Goal: Information Seeking & Learning: Find specific fact

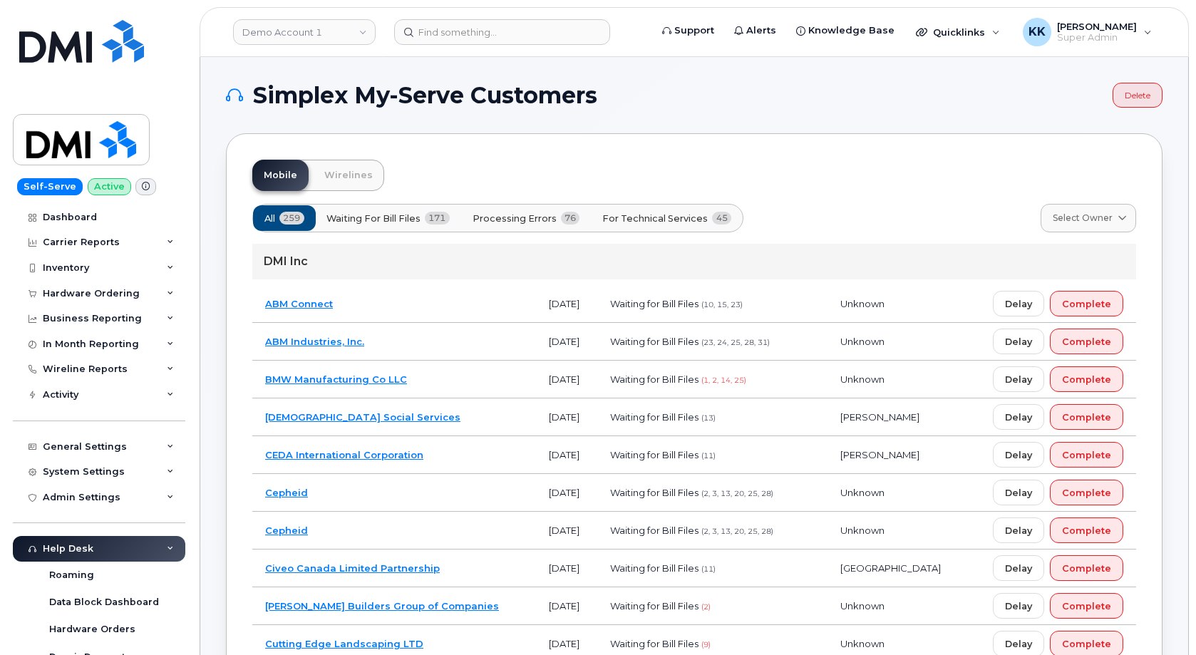
click at [528, 215] on span "Processing Errors" at bounding box center [514, 219] width 84 height 14
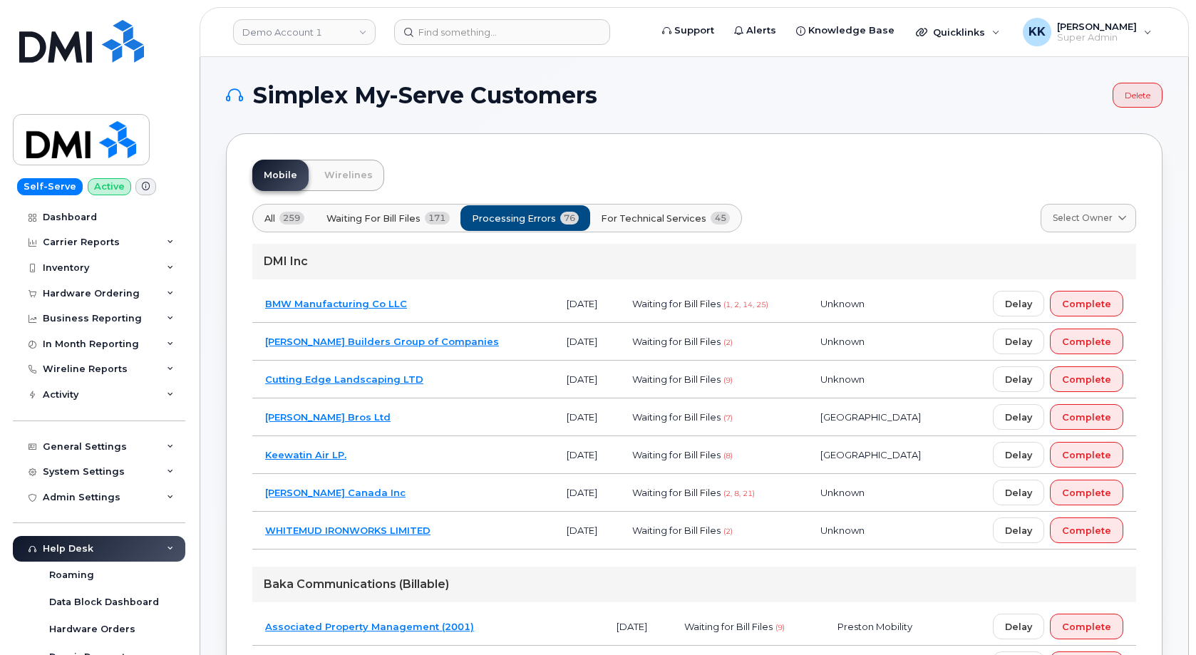
click at [482, 300] on td "BMW Manufacturing Co LLC" at bounding box center [402, 304] width 301 height 38
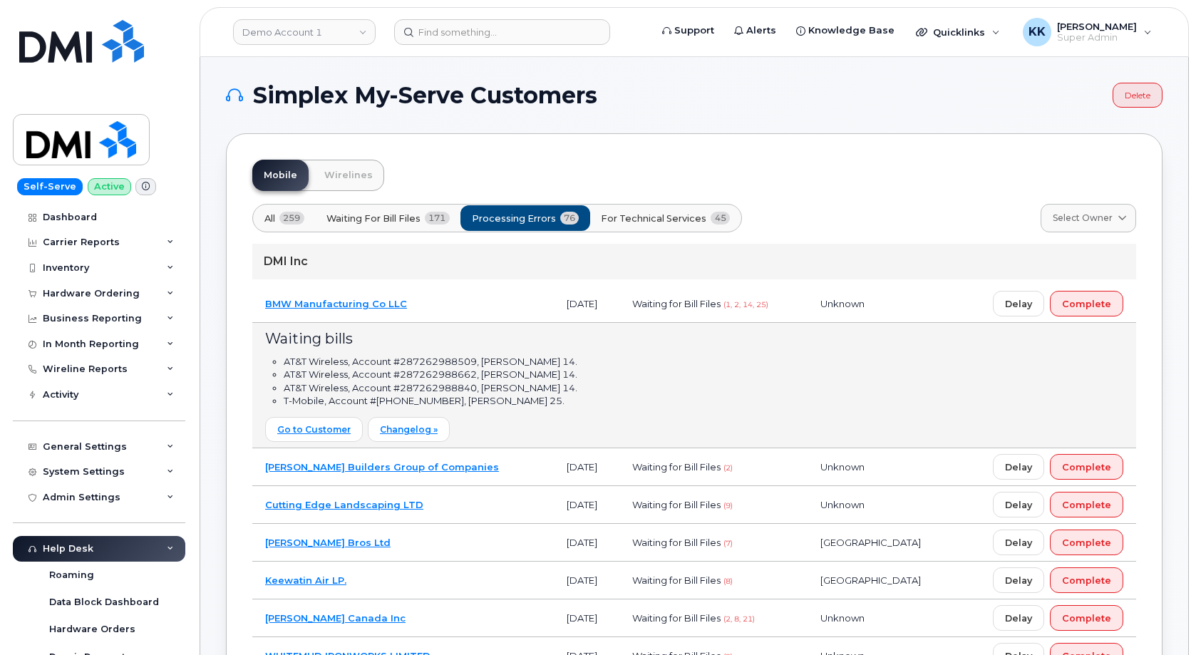
click at [482, 300] on td "BMW Manufacturing Co LLC" at bounding box center [402, 304] width 301 height 38
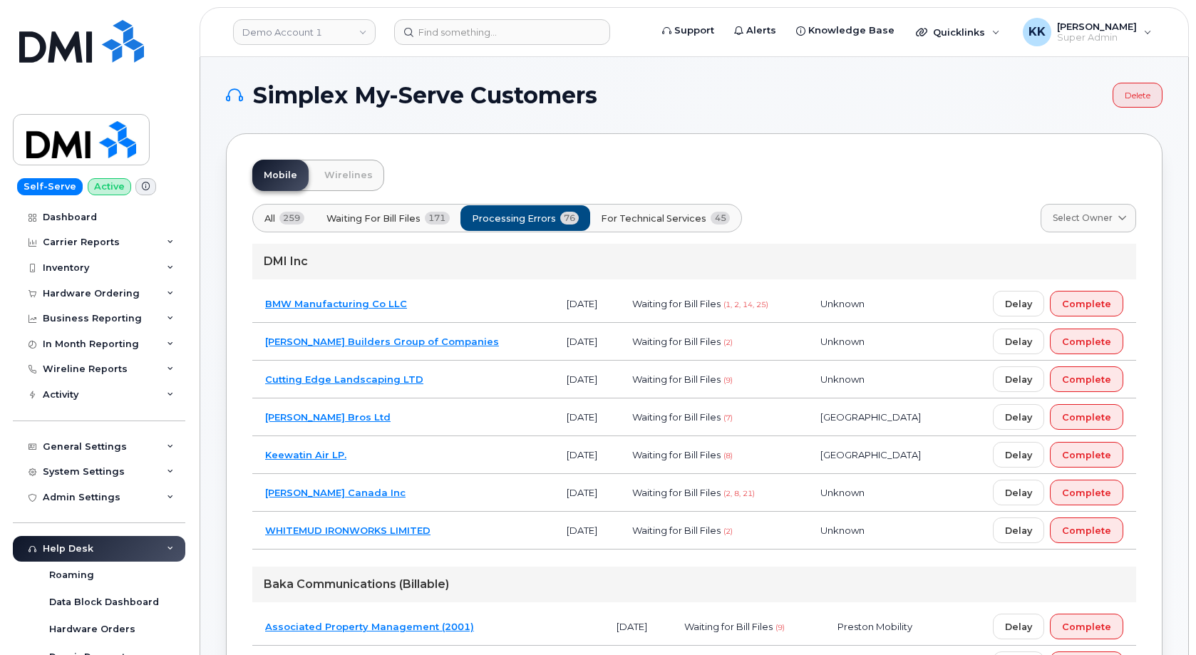
click at [471, 338] on td "Clark Builders Group of Companies" at bounding box center [402, 342] width 301 height 38
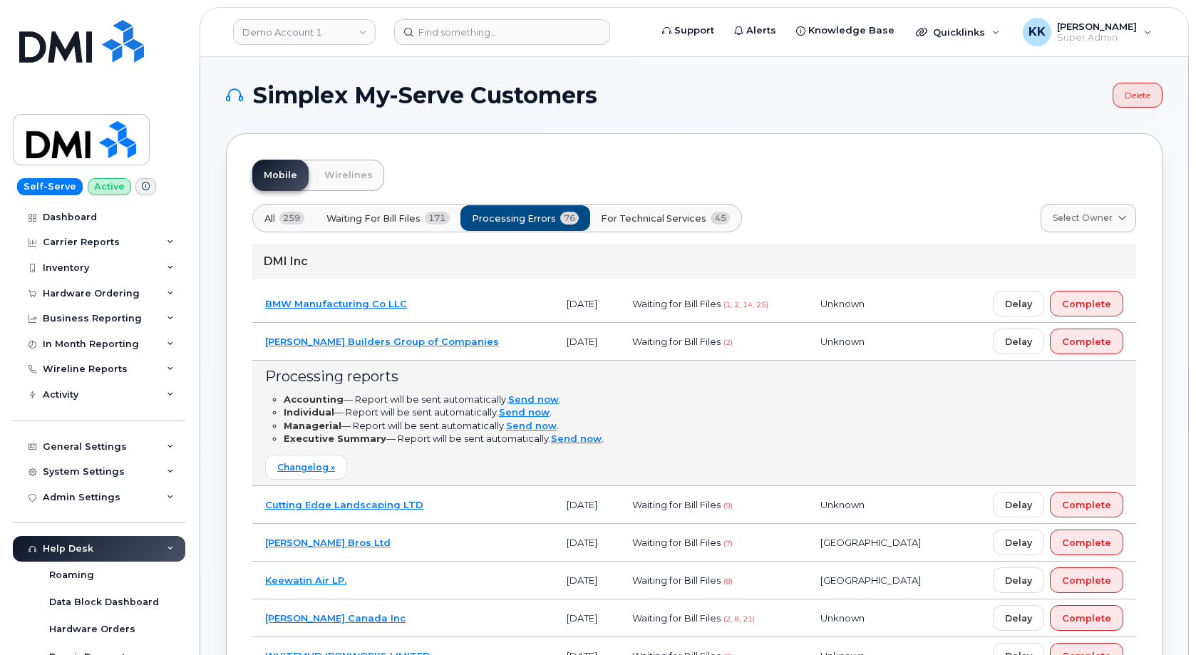
click at [471, 338] on td "Clark Builders Group of Companies" at bounding box center [402, 342] width 301 height 38
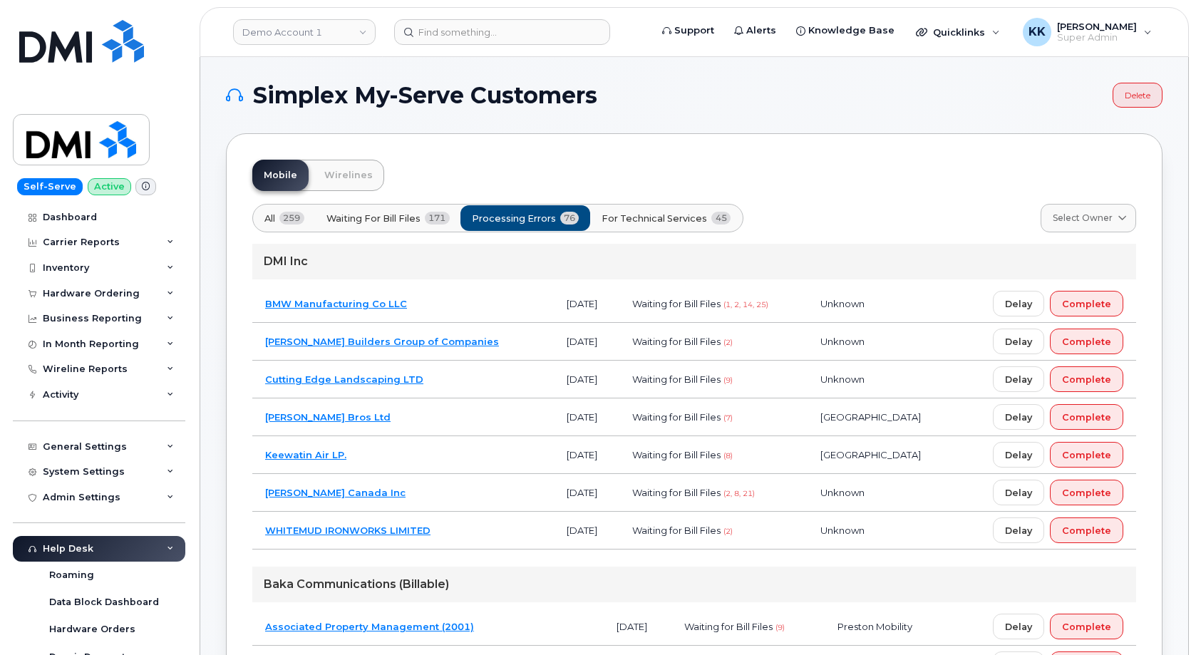
click at [667, 223] on span "For Technical Services" at bounding box center [653, 219] width 105 height 14
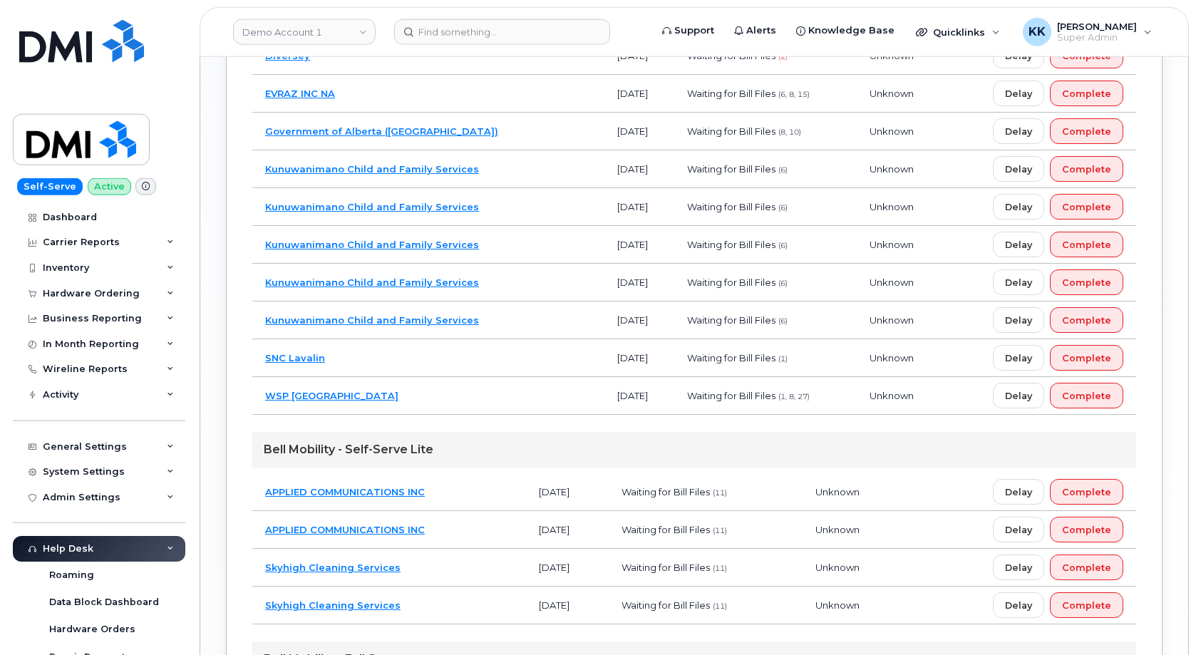
scroll to position [1590, 0]
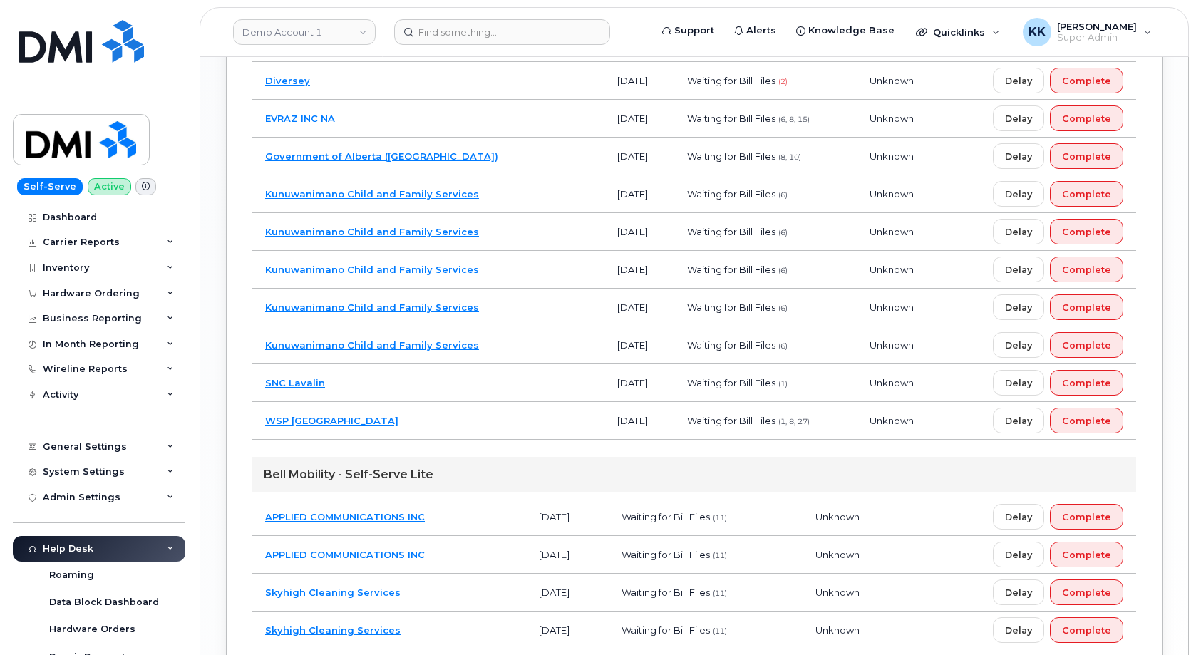
click at [458, 391] on td "SNC Lavalin" at bounding box center [428, 383] width 352 height 38
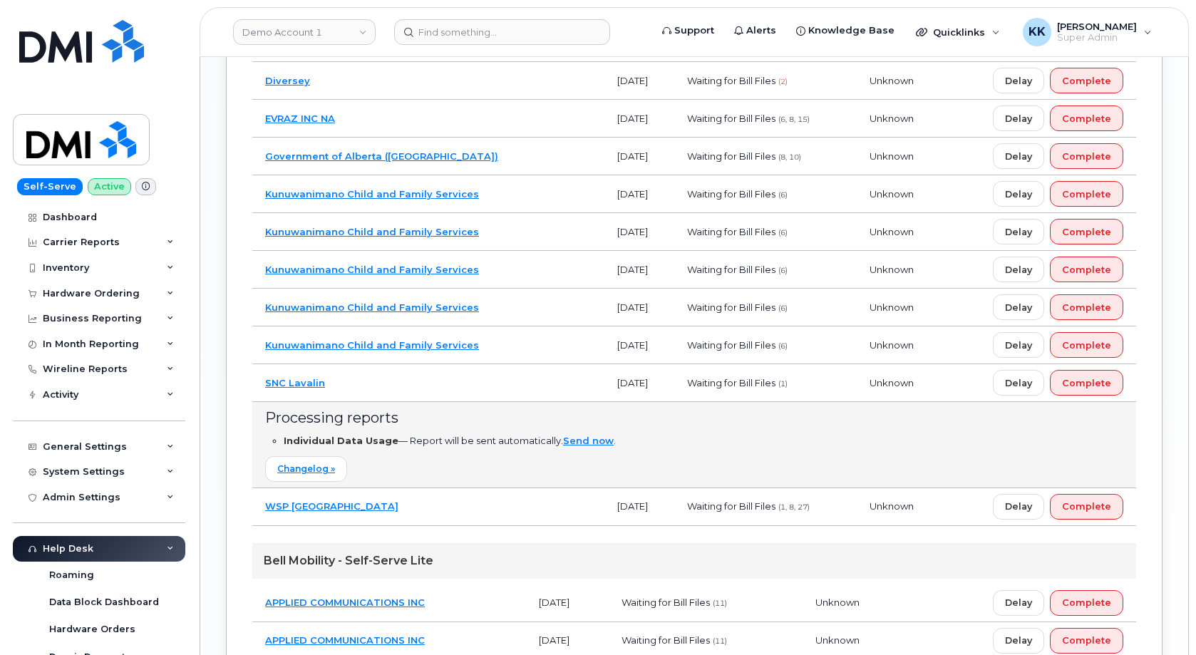
click at [427, 383] on td "SNC Lavalin" at bounding box center [428, 383] width 352 height 38
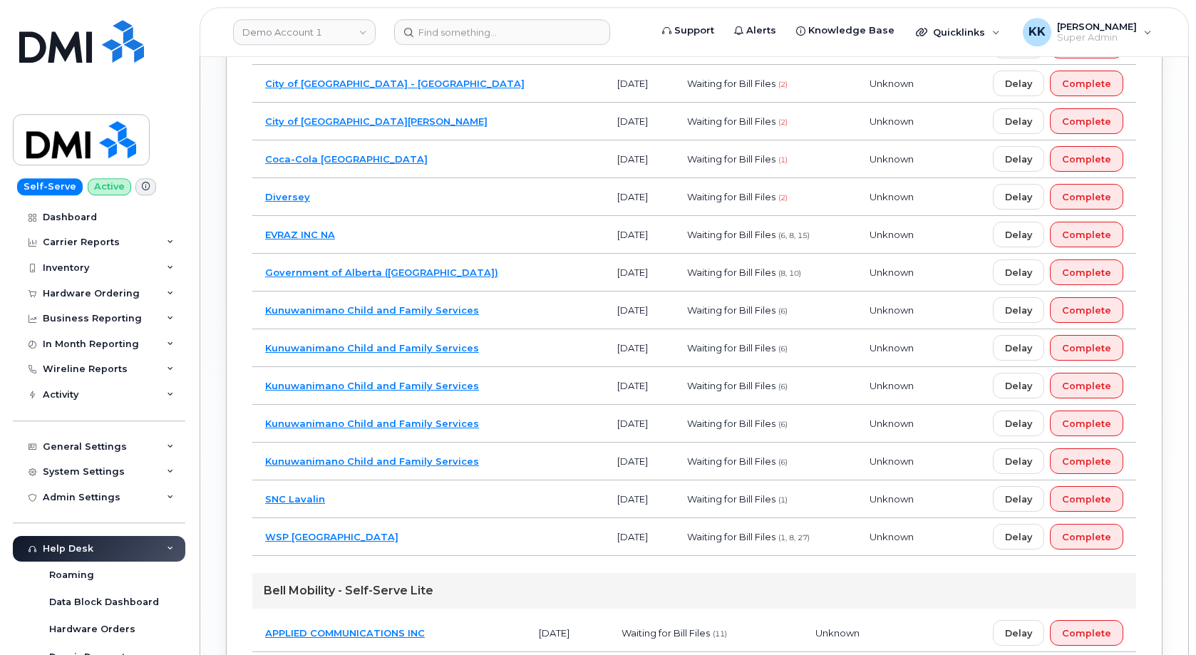
scroll to position [1444, 0]
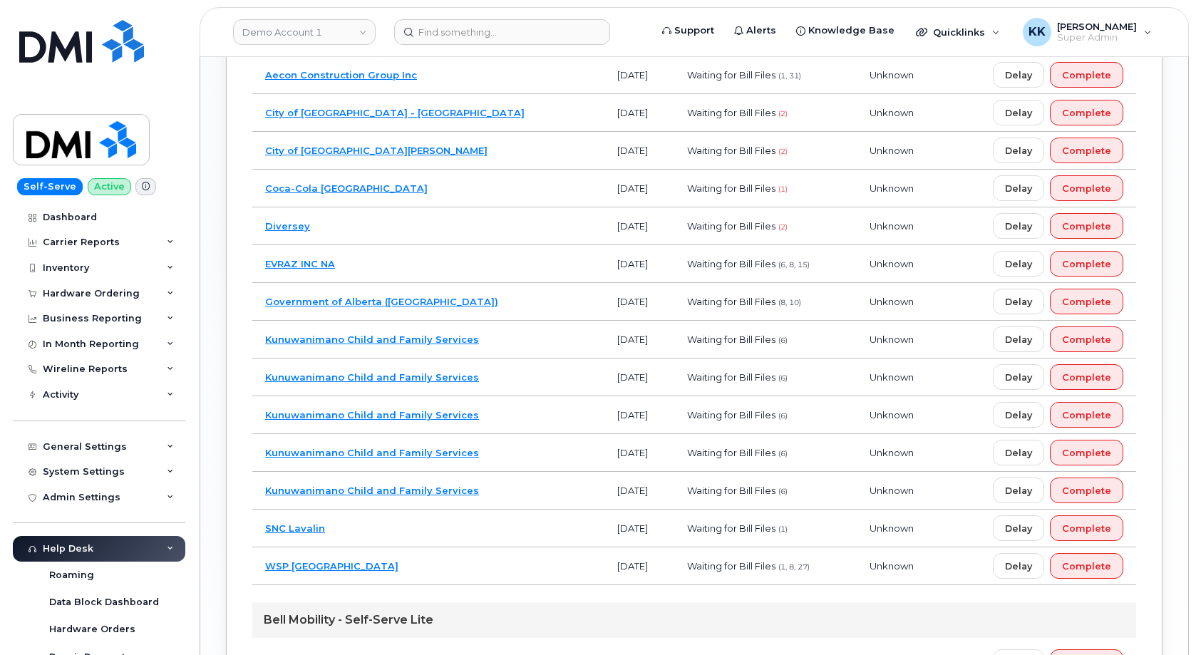
click at [509, 370] on td "Kunuwanimano Child and Family Services" at bounding box center [428, 377] width 352 height 38
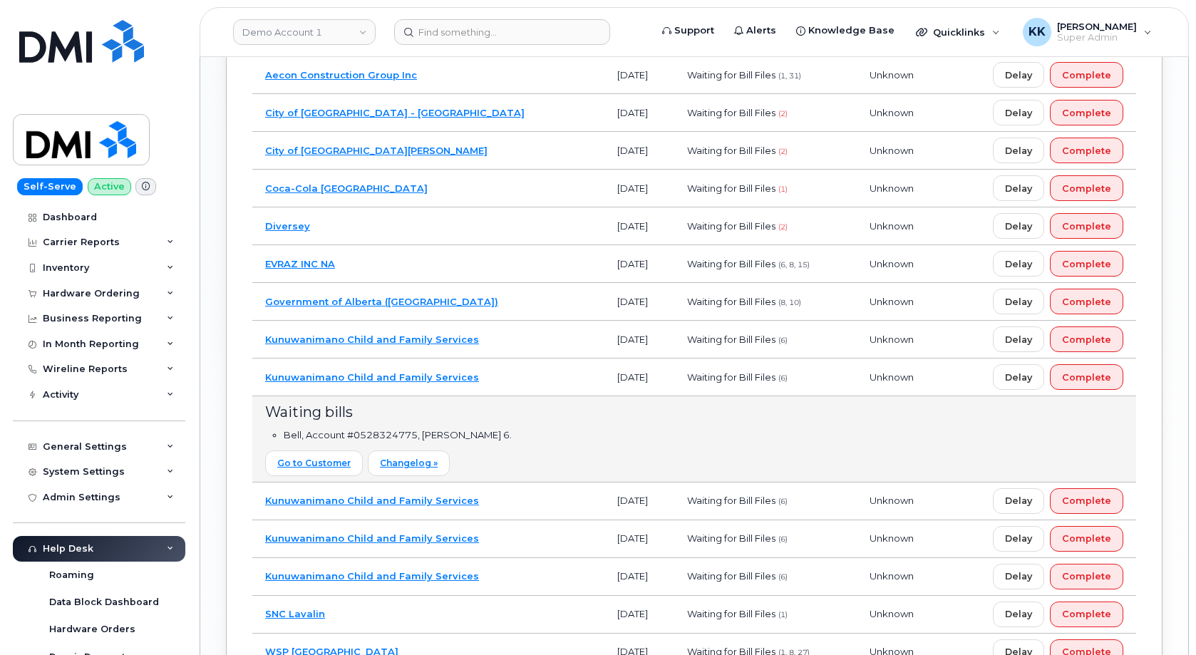
click at [514, 376] on td "Kunuwanimano Child and Family Services" at bounding box center [428, 377] width 352 height 38
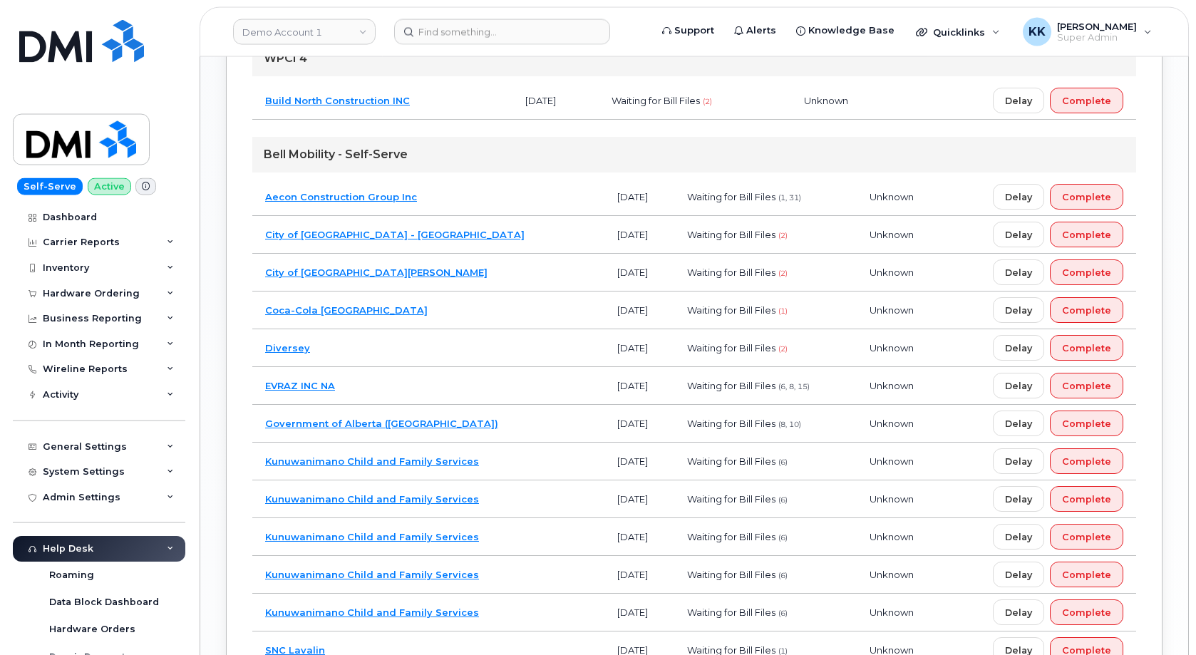
scroll to position [1299, 0]
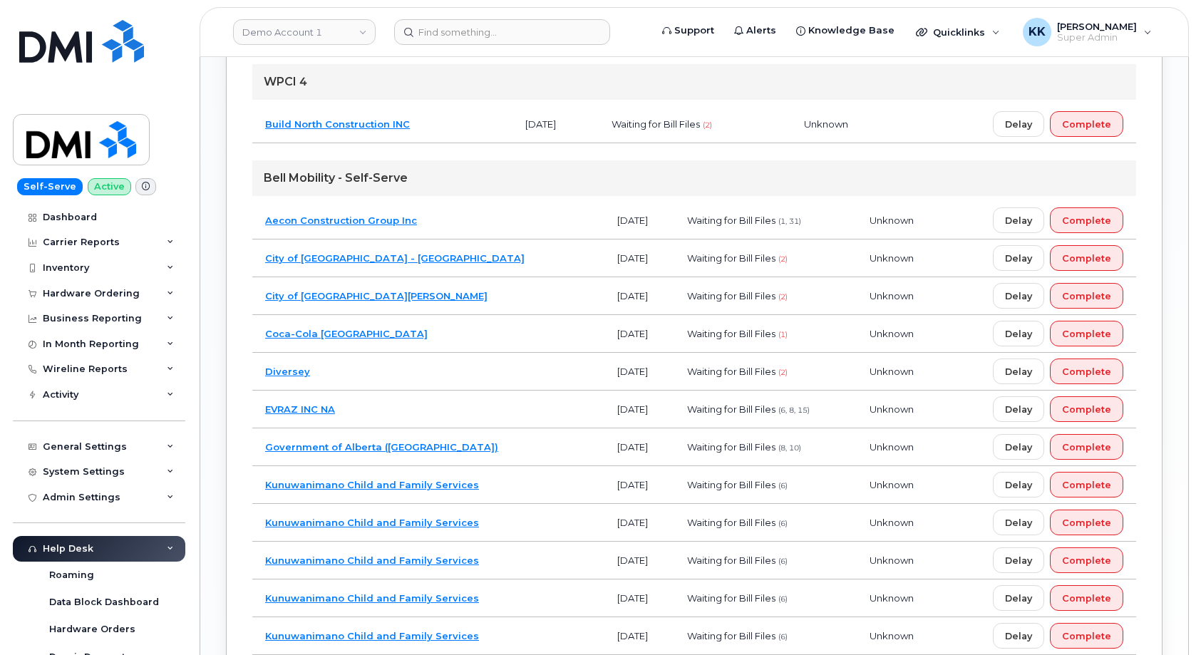
click at [460, 448] on td "Government of Alberta (GOA)" at bounding box center [428, 447] width 352 height 38
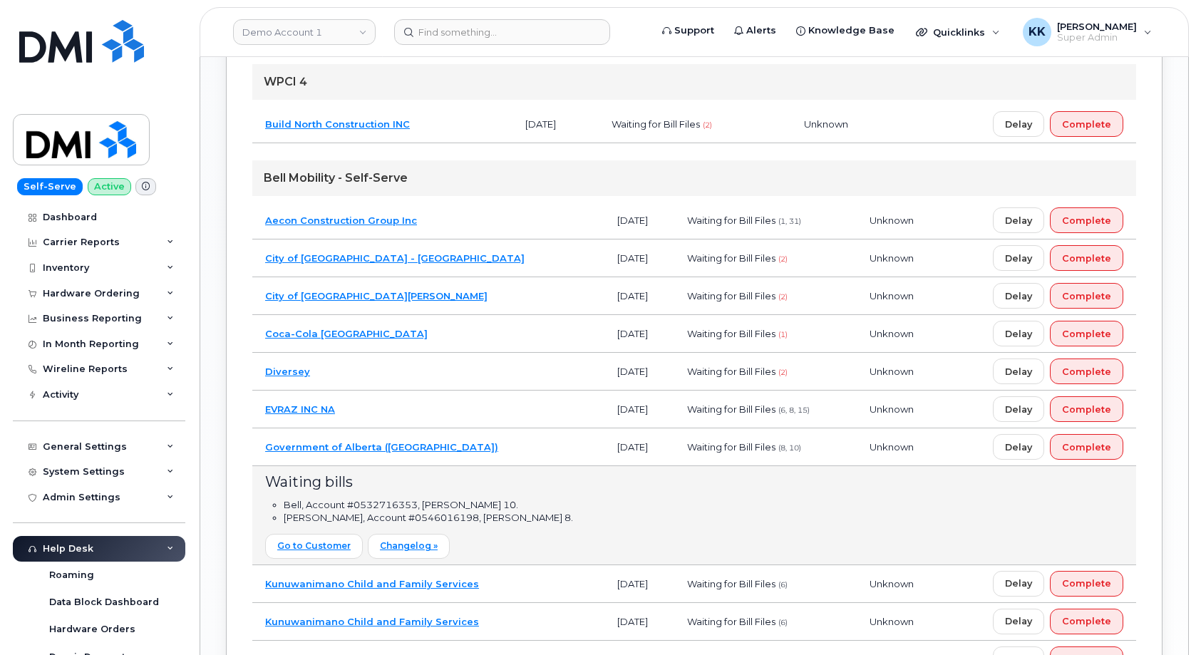
click at [460, 448] on td "Government of Alberta (GOA)" at bounding box center [428, 447] width 352 height 38
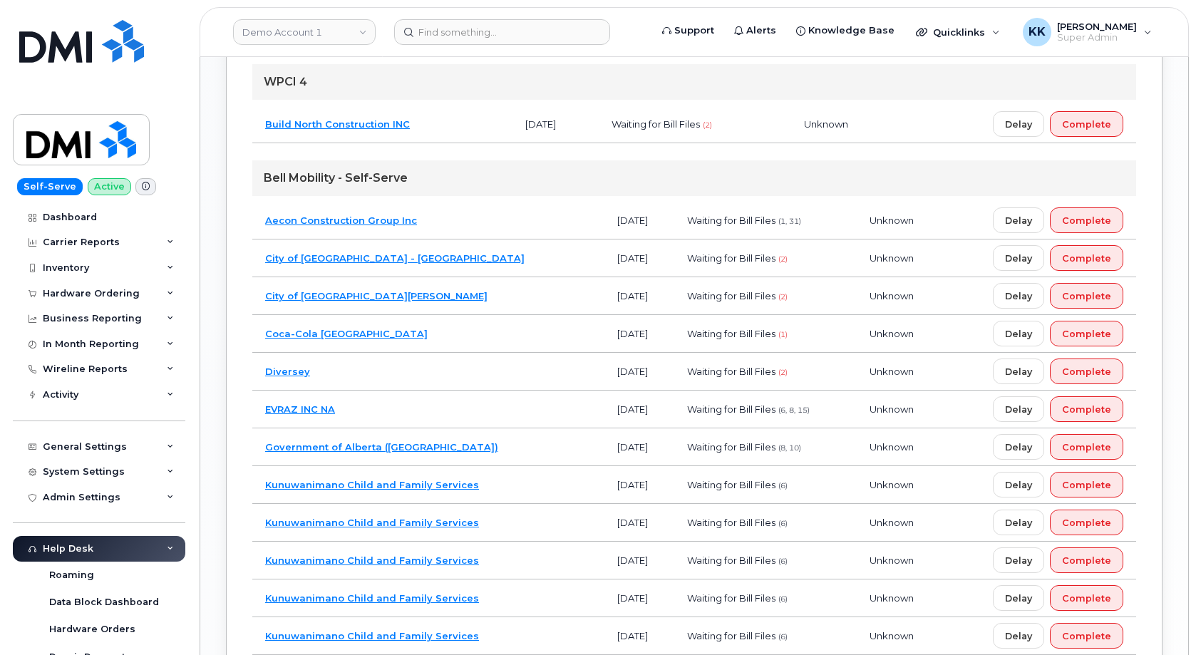
click at [409, 375] on td "Diversey" at bounding box center [428, 372] width 352 height 38
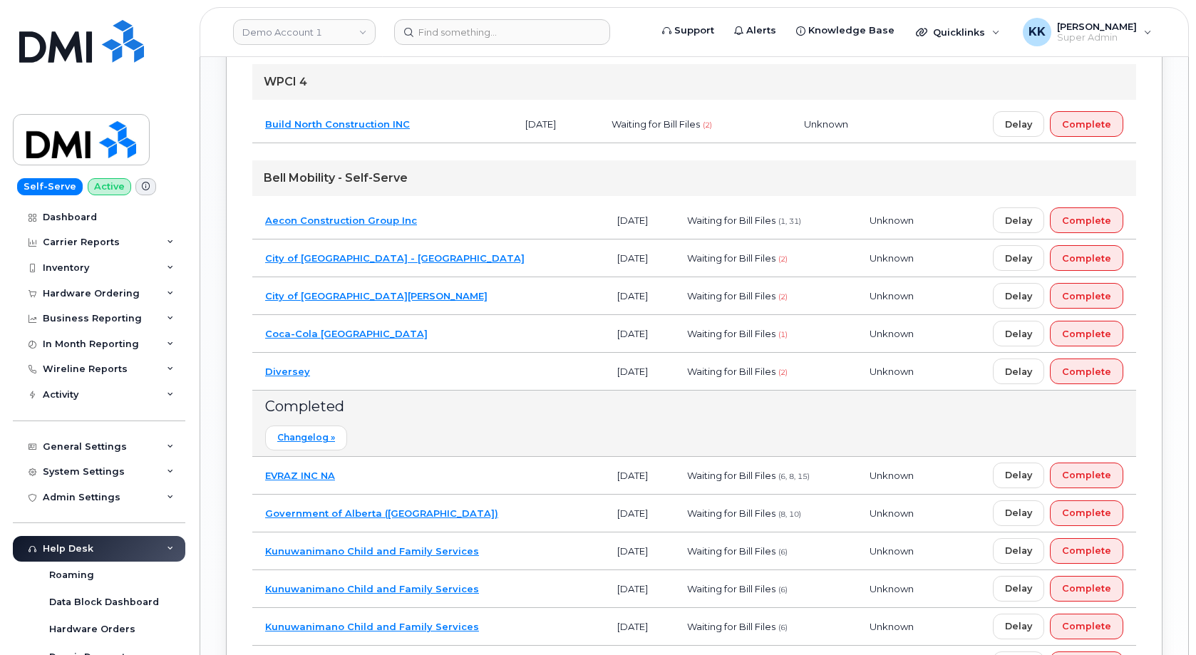
click at [409, 375] on td "Diversey" at bounding box center [428, 372] width 352 height 38
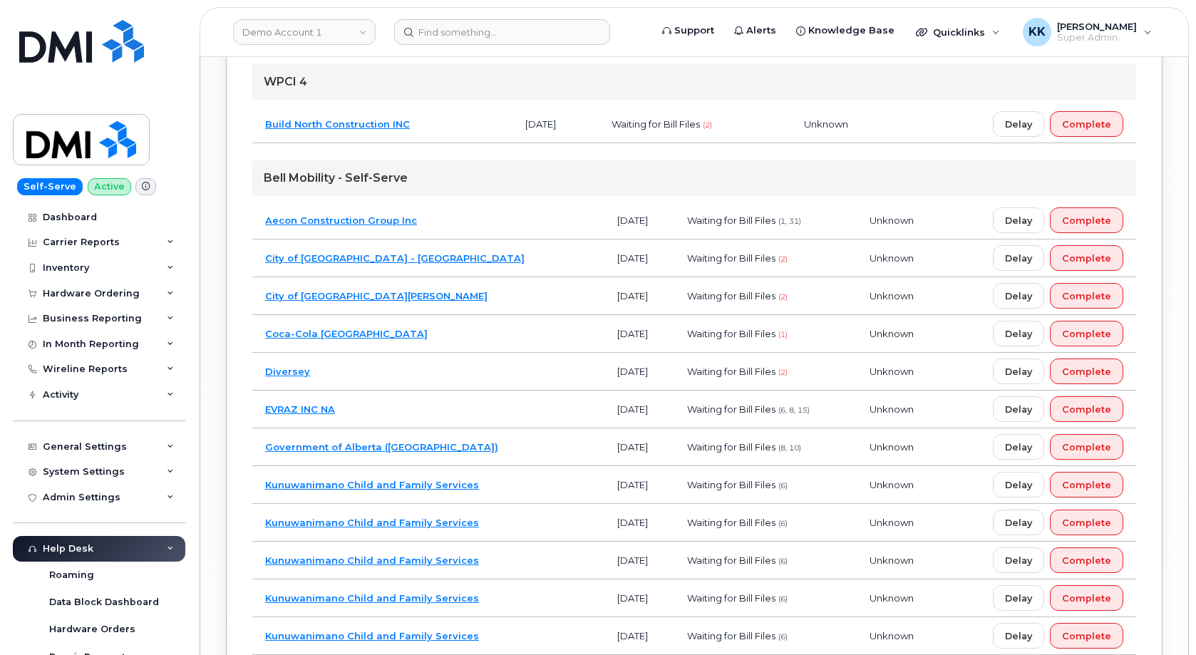
click at [412, 342] on td "Coca-Cola Canada" at bounding box center [428, 334] width 352 height 38
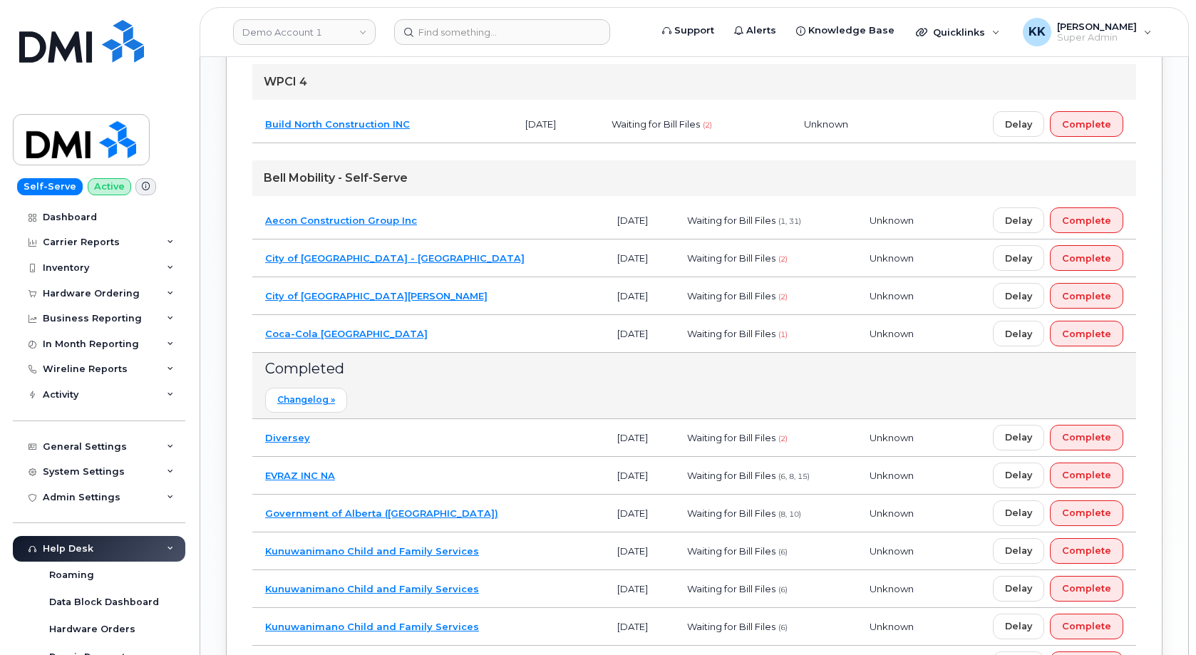
click at [412, 342] on td "Coca-Cola Canada" at bounding box center [428, 334] width 352 height 38
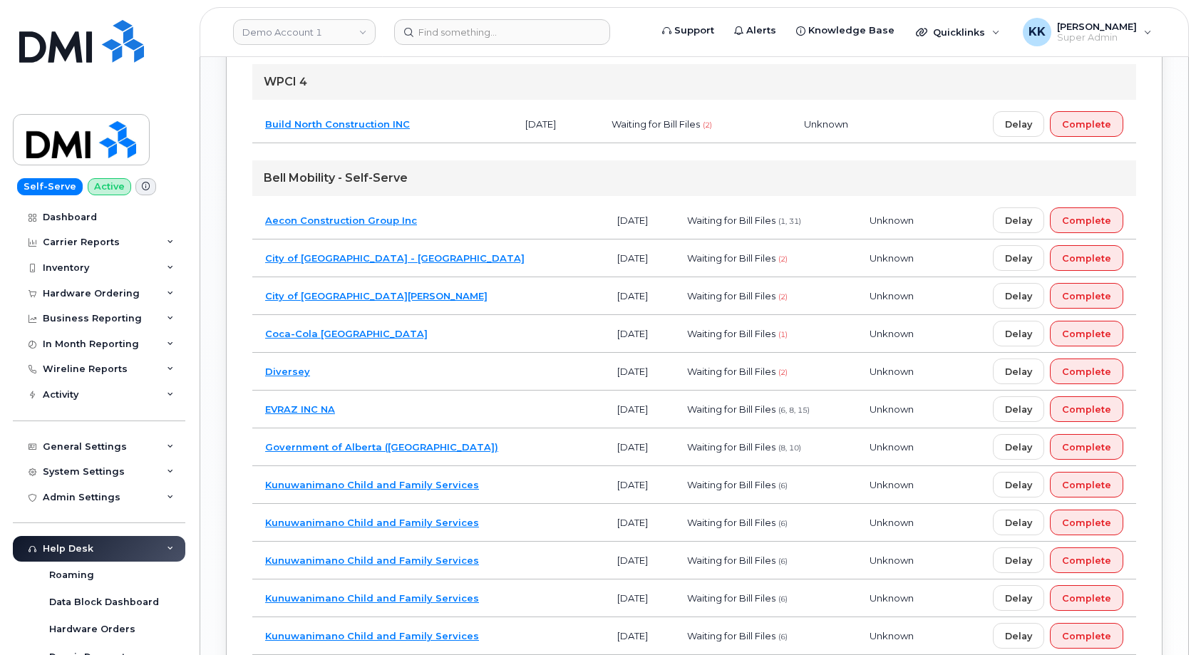
click at [422, 296] on td "City of St. Albert" at bounding box center [428, 296] width 352 height 38
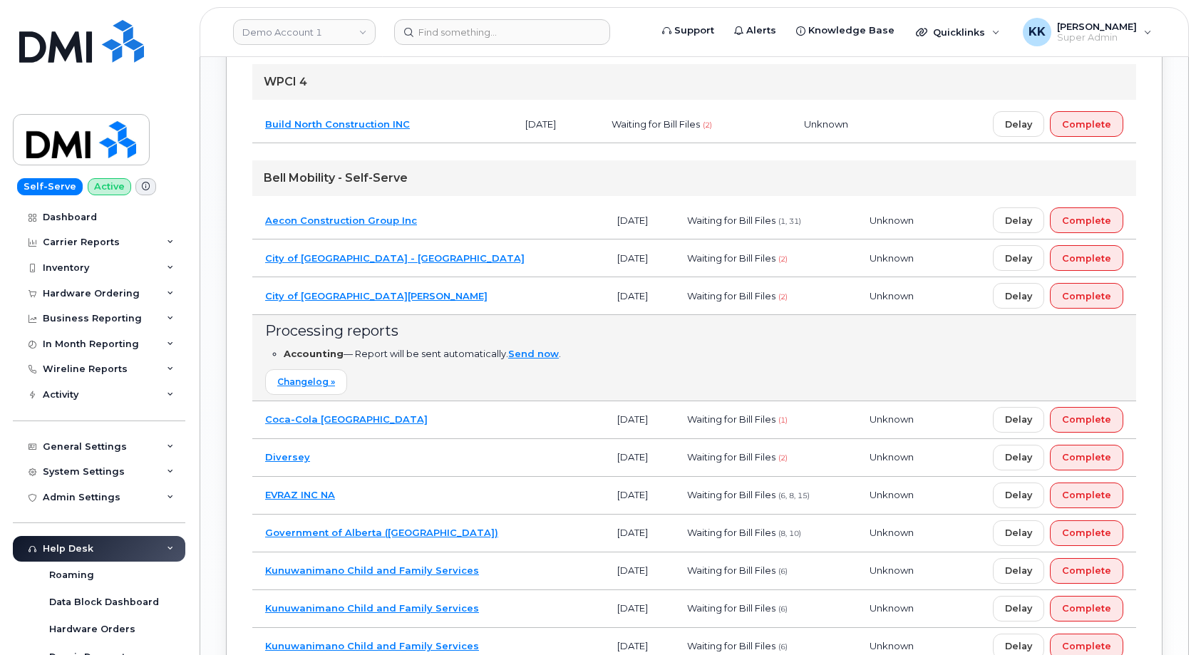
click at [422, 296] on td "City of St. Albert" at bounding box center [428, 296] width 352 height 38
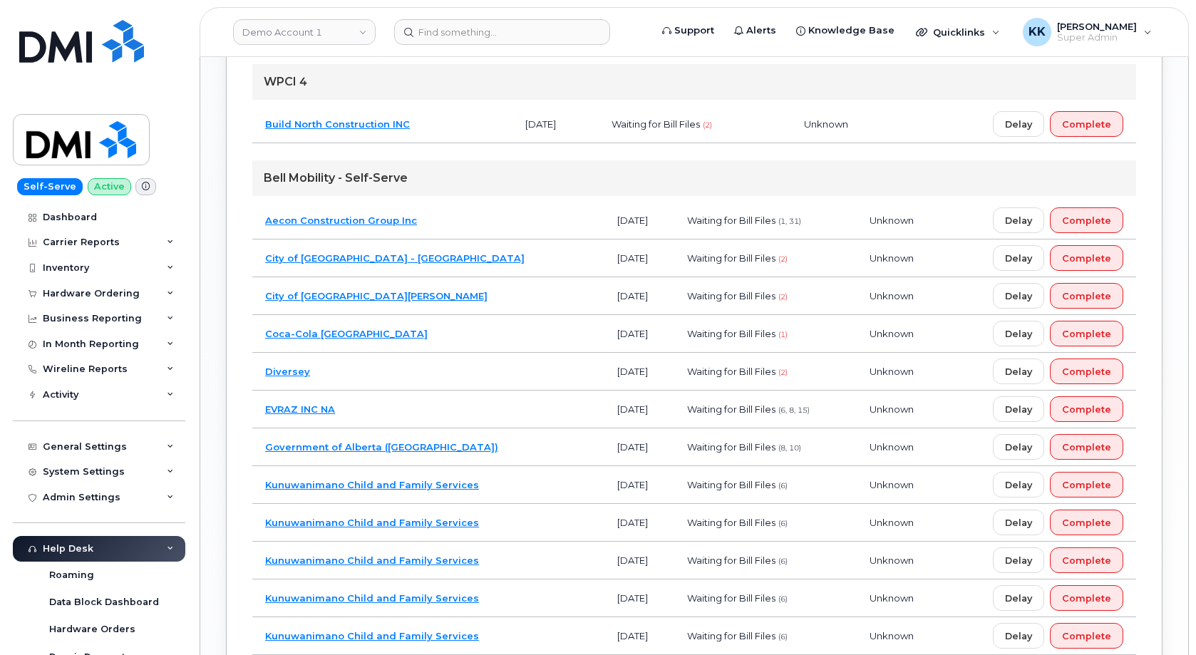
click at [438, 264] on td "City of Spruce Grove - Gov" at bounding box center [428, 258] width 352 height 38
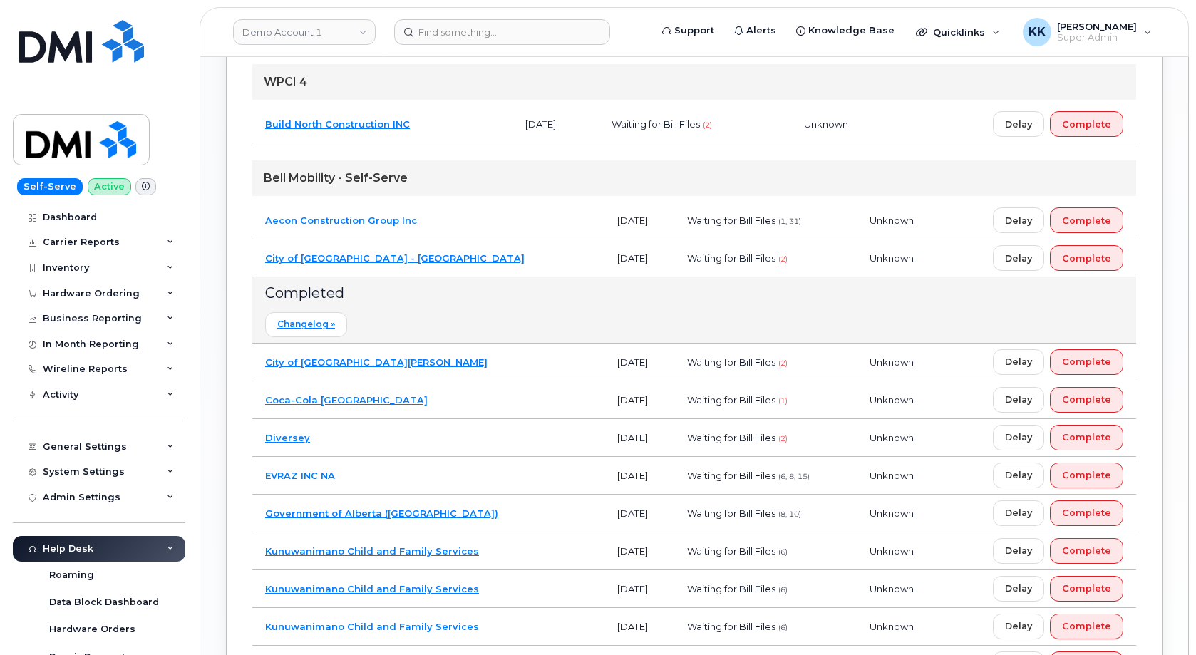
click at [438, 264] on td "City of Spruce Grove - Gov" at bounding box center [428, 258] width 352 height 38
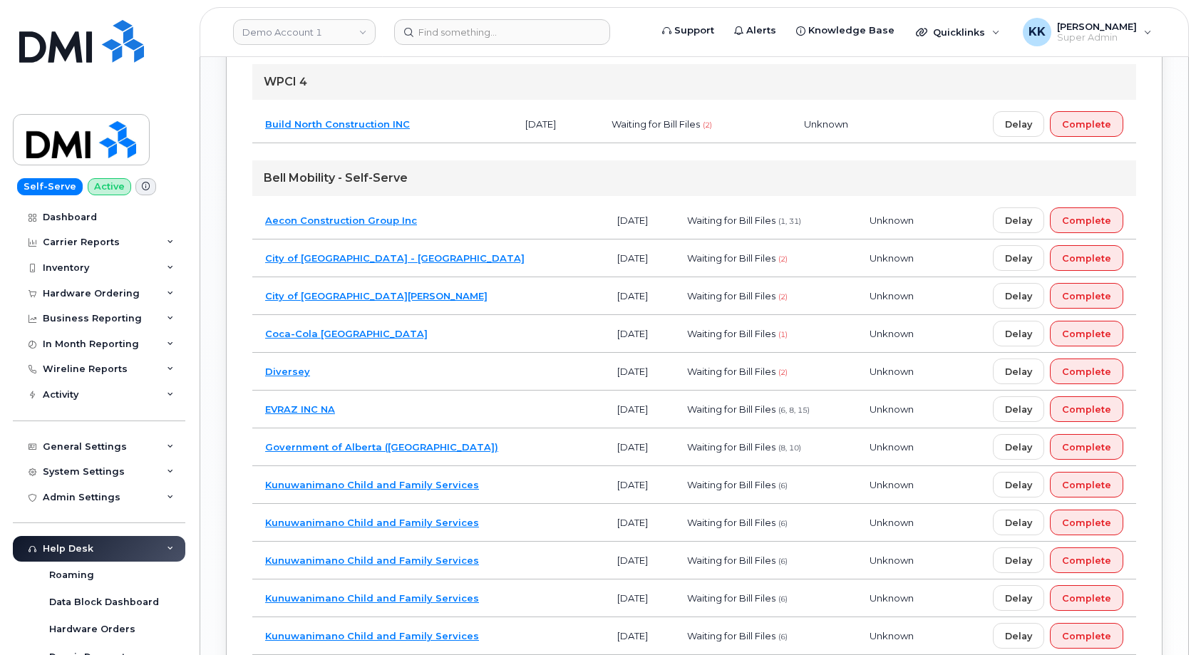
click at [468, 216] on td "Aecon Construction Group Inc" at bounding box center [428, 221] width 352 height 38
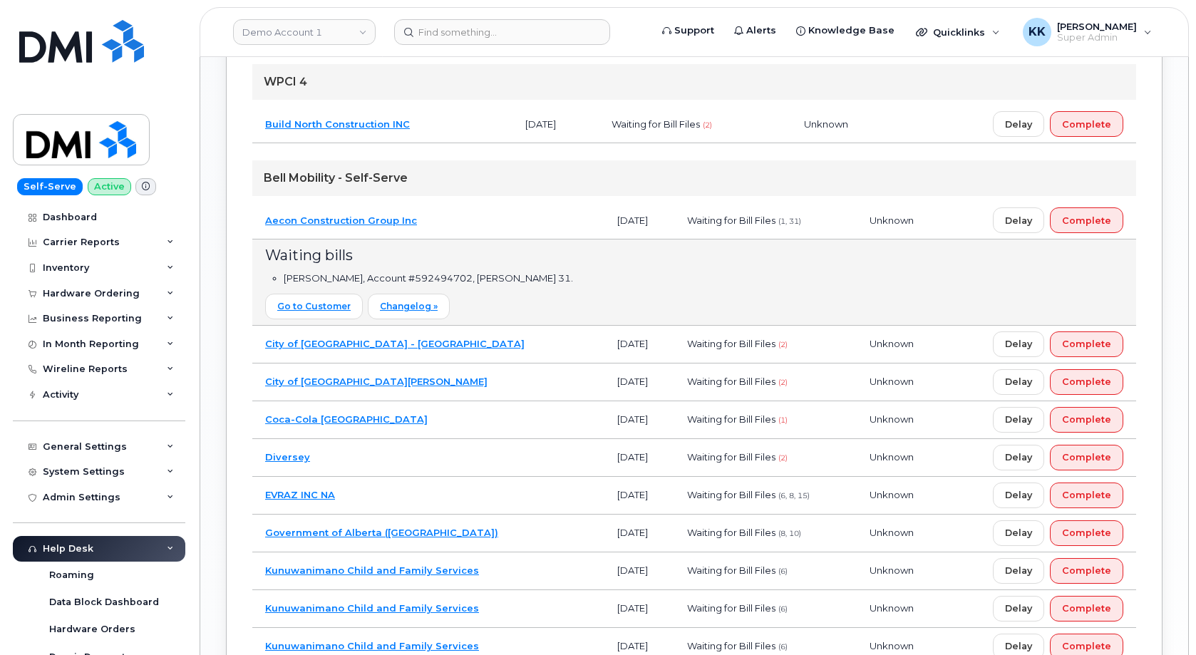
click at [468, 216] on td "Aecon Construction Group Inc" at bounding box center [428, 221] width 352 height 38
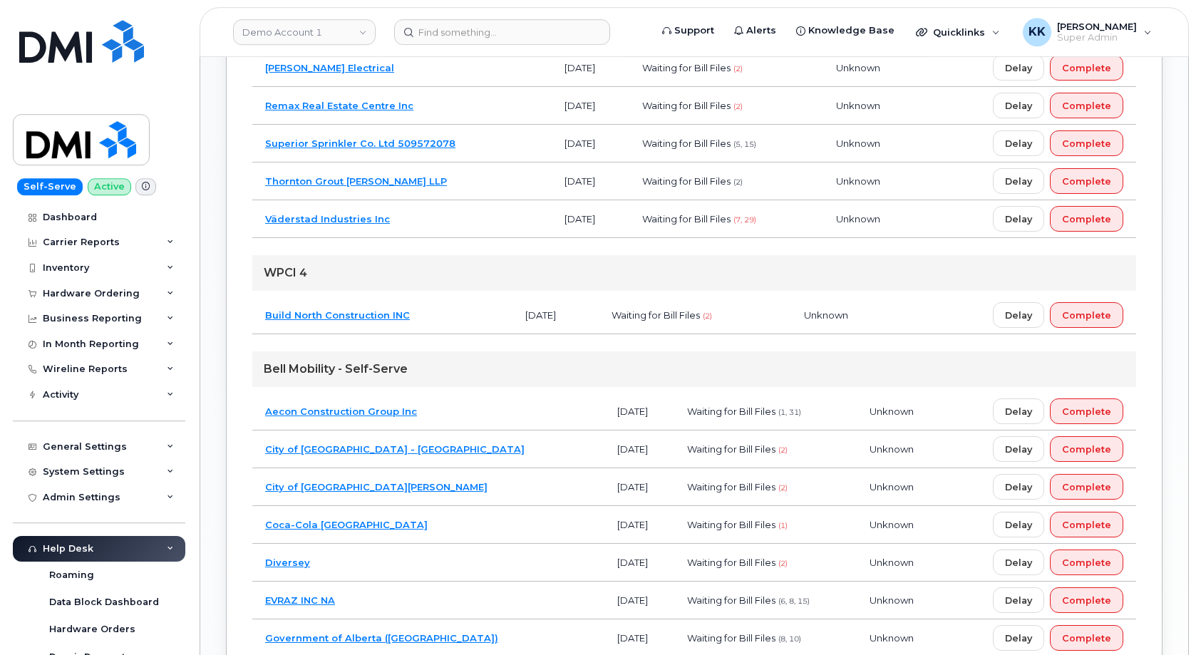
scroll to position [1081, 0]
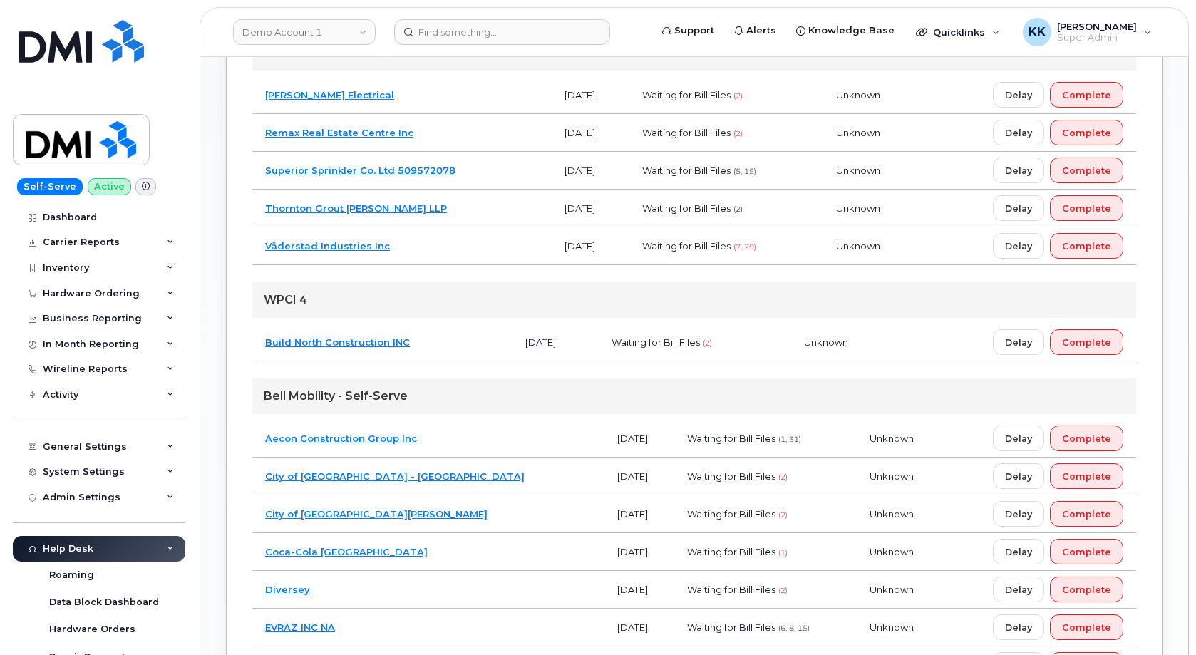
click at [437, 344] on td "Build North Construction INC" at bounding box center [382, 343] width 260 height 38
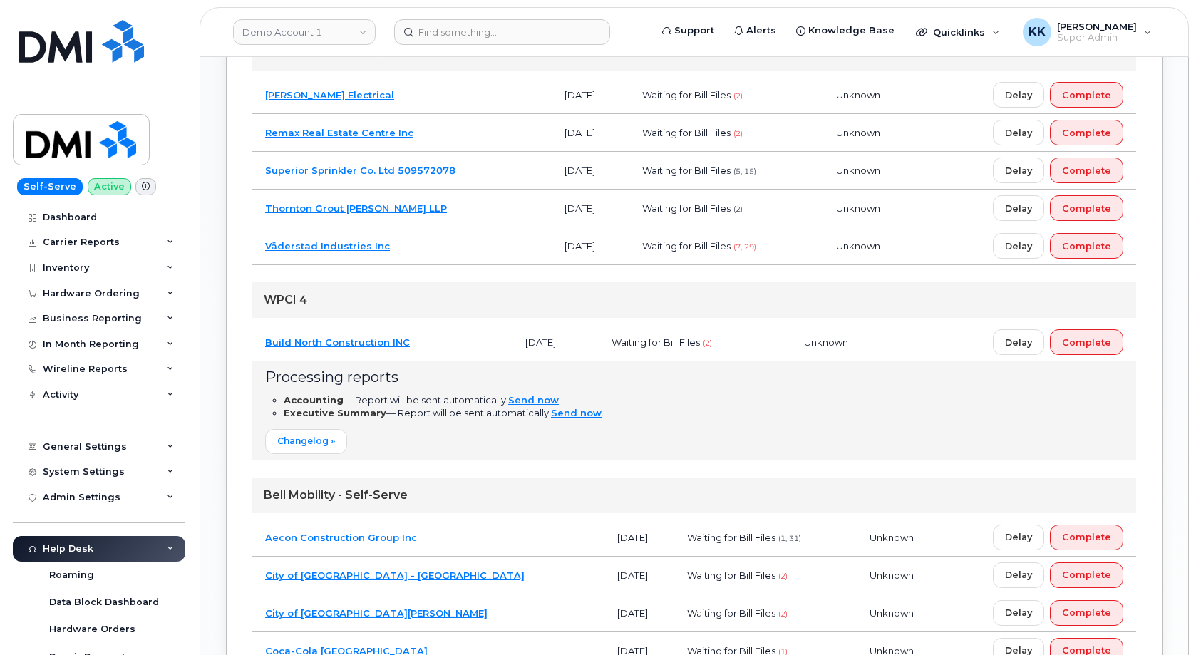
click at [437, 344] on td "Build North Construction INC" at bounding box center [382, 343] width 260 height 38
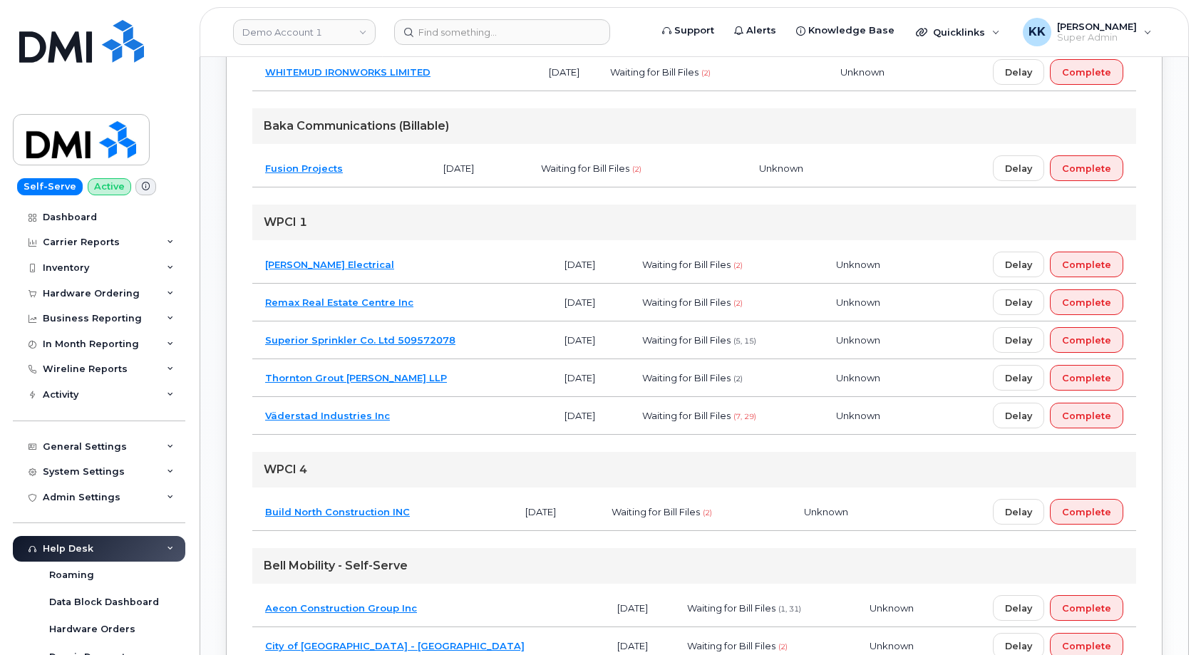
scroll to position [863, 0]
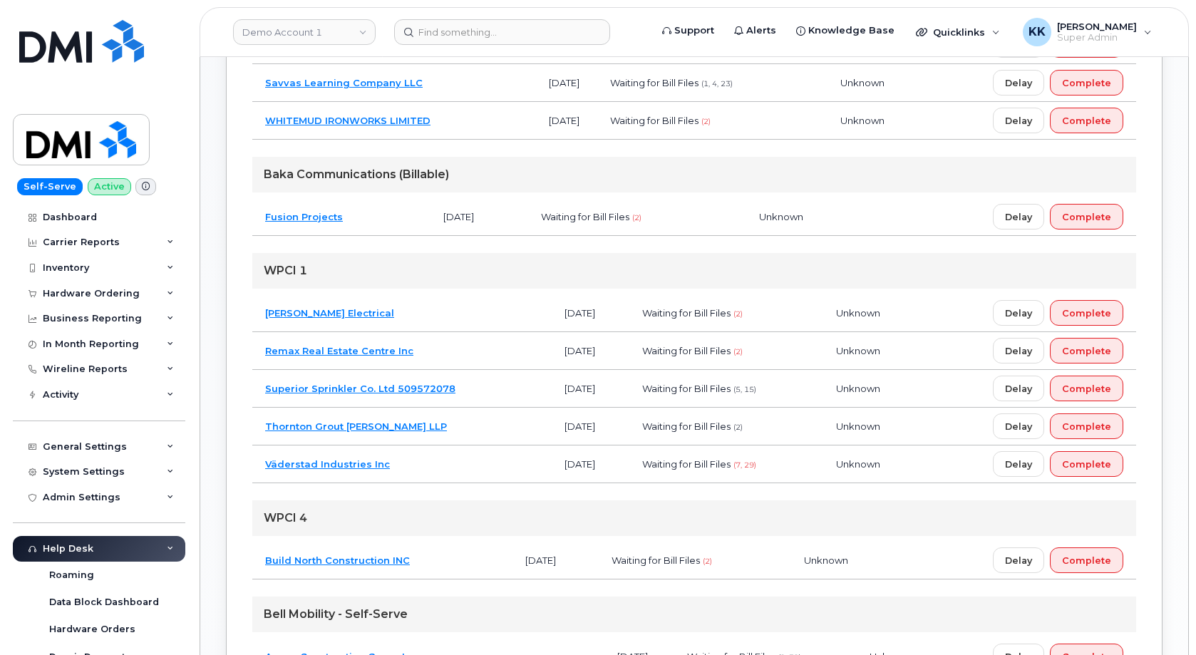
click at [444, 470] on td "Väderstad Industries Inc" at bounding box center [401, 464] width 299 height 38
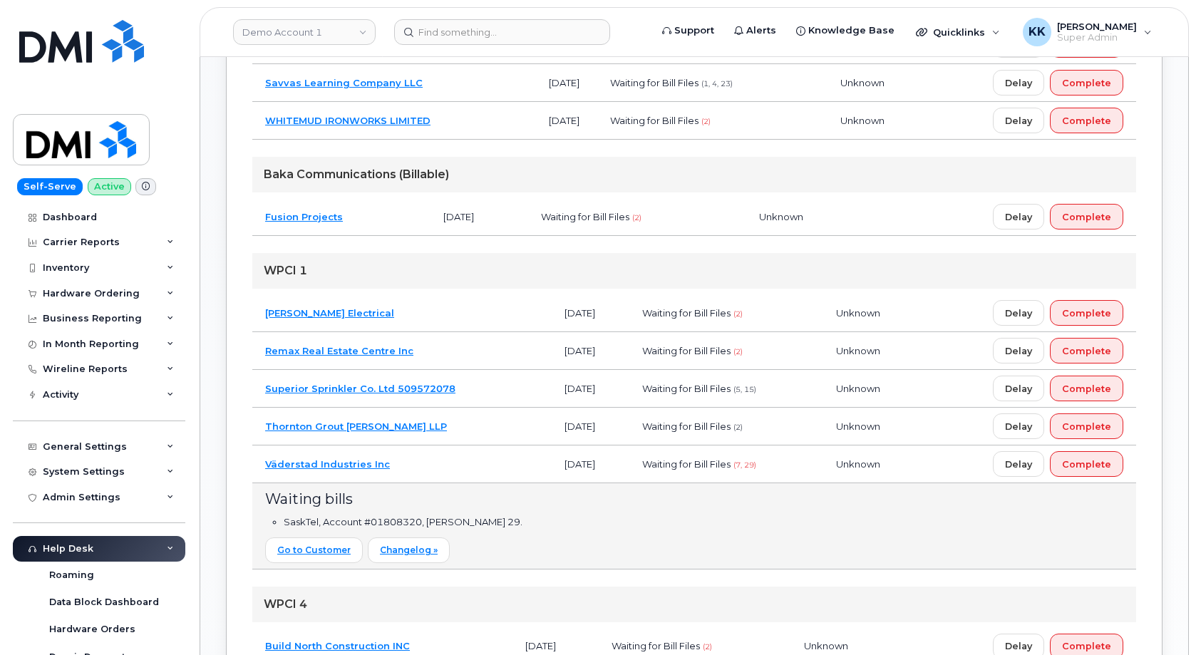
click at [444, 470] on td "Väderstad Industries Inc" at bounding box center [401, 464] width 299 height 38
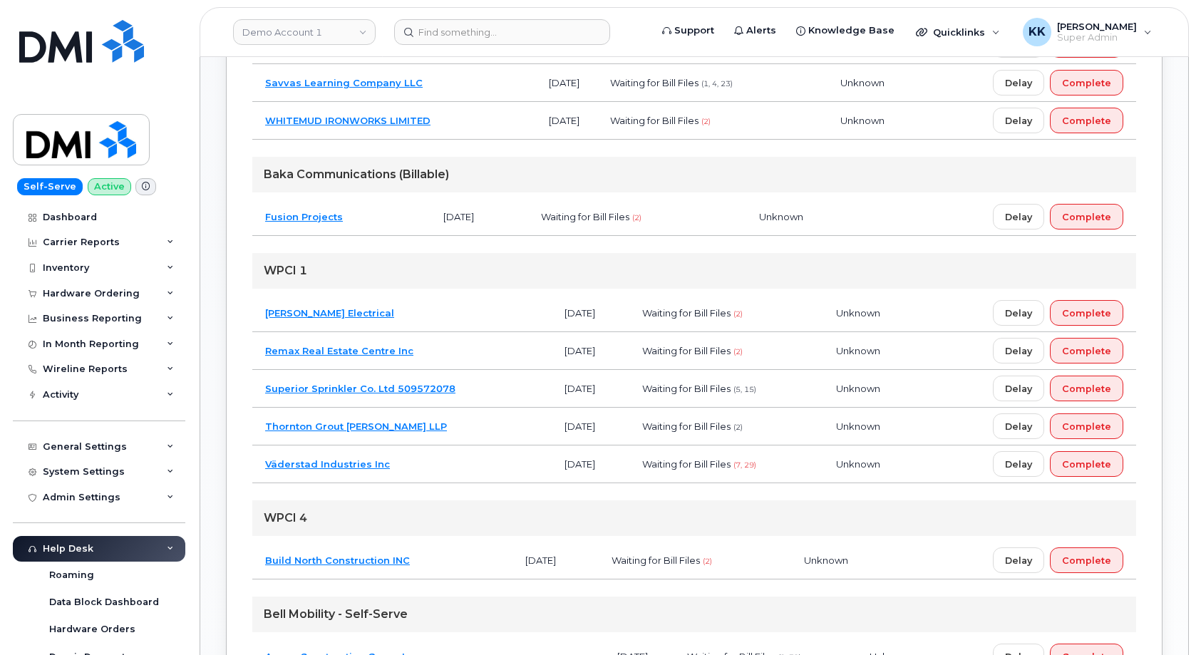
click at [457, 429] on td "Thornton Grout Finnigan LLP" at bounding box center [401, 427] width 299 height 38
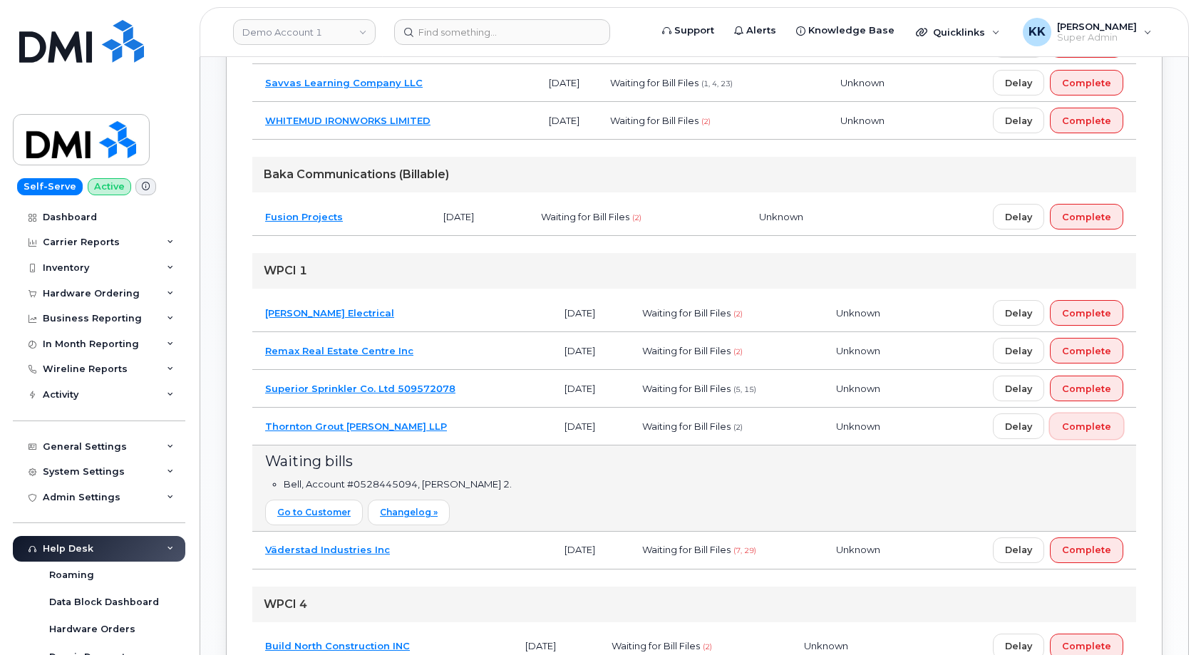
click at [1081, 428] on span "Complete" at bounding box center [1086, 427] width 49 height 14
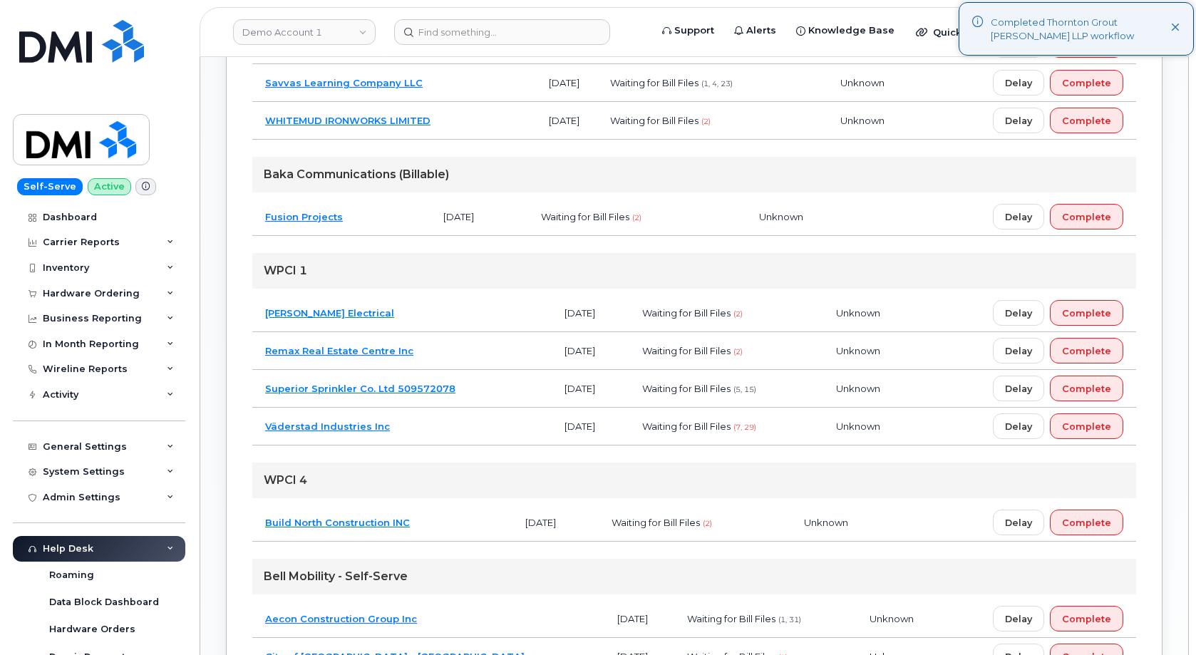
click at [495, 389] on td "Superior Sprinkler Co. Ltd 509572078" at bounding box center [401, 389] width 299 height 38
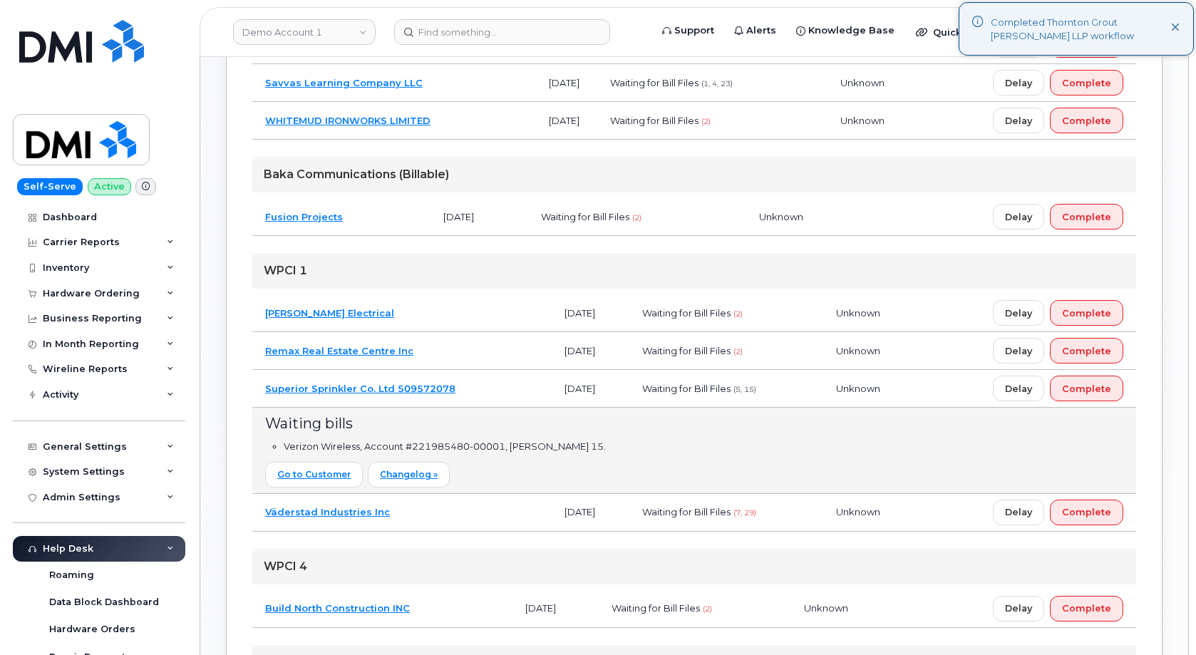
click at [495, 389] on td "Superior Sprinkler Co. Ltd 509572078" at bounding box center [401, 389] width 299 height 38
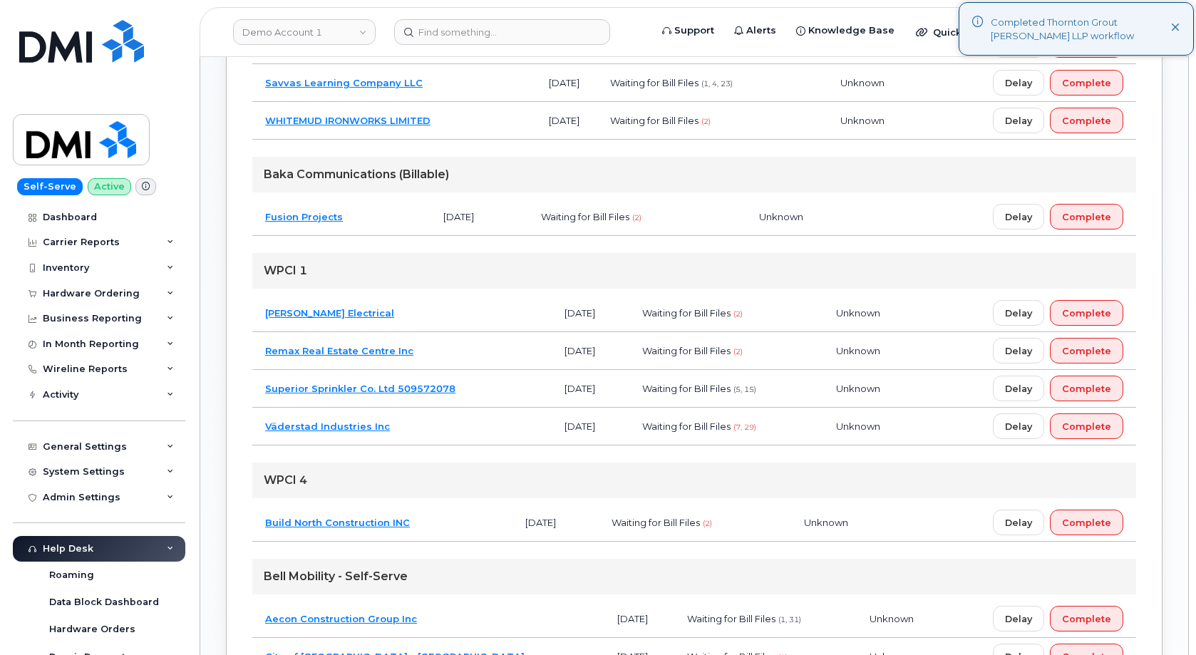
click at [468, 351] on td "Remax Real Estate Centre Inc" at bounding box center [401, 351] width 299 height 38
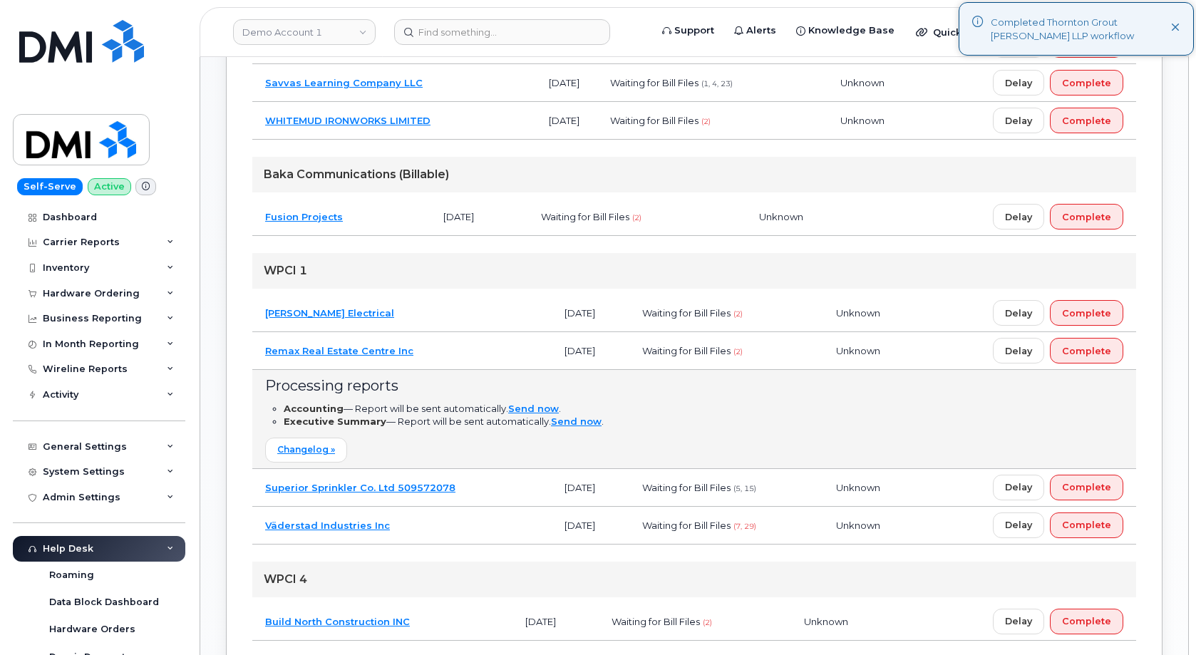
click at [455, 350] on td "Remax Real Estate Centre Inc" at bounding box center [401, 351] width 299 height 38
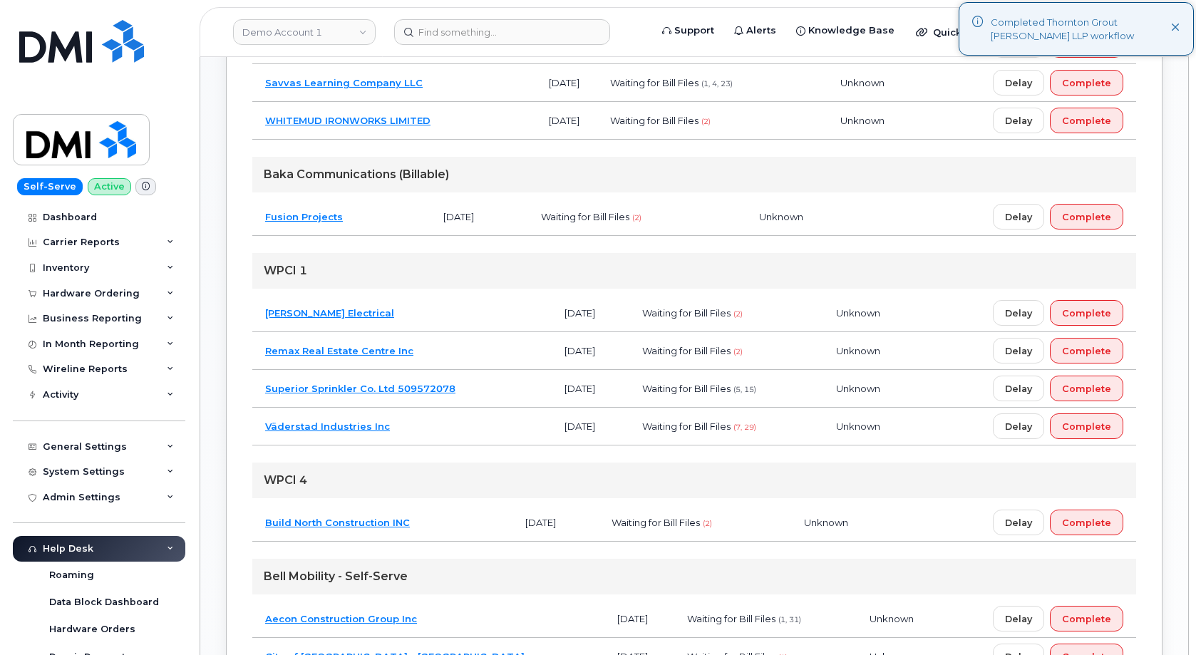
click at [440, 306] on td "Beckett Electrical" at bounding box center [401, 313] width 299 height 38
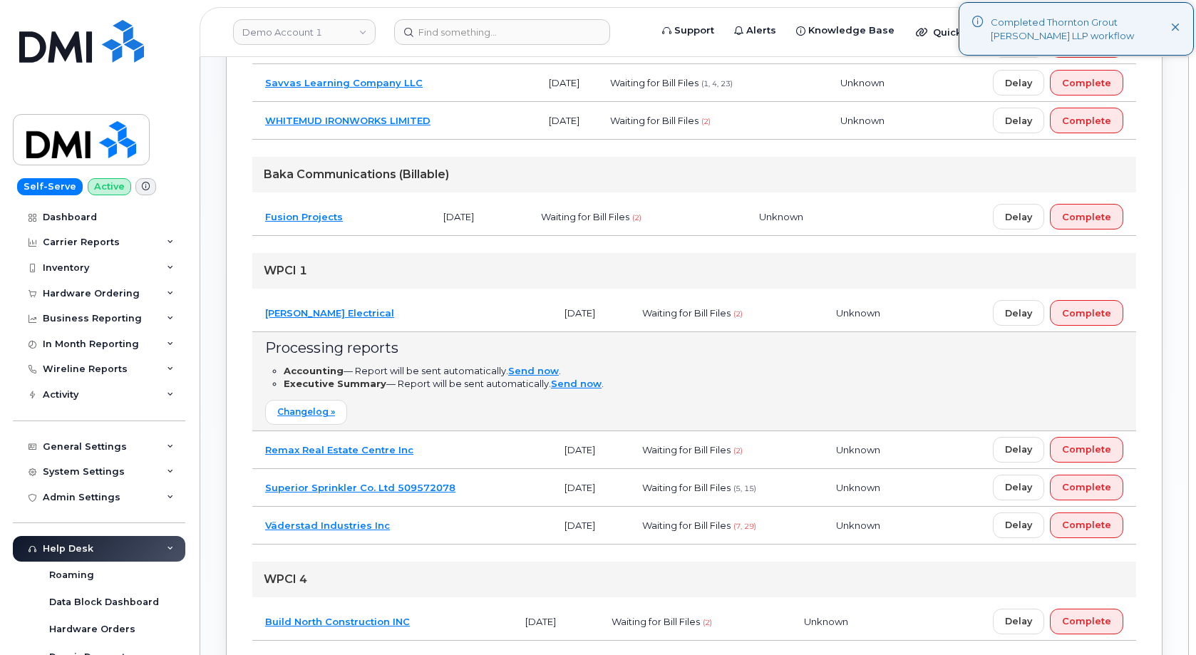
click at [440, 306] on td "Beckett Electrical" at bounding box center [401, 313] width 299 height 38
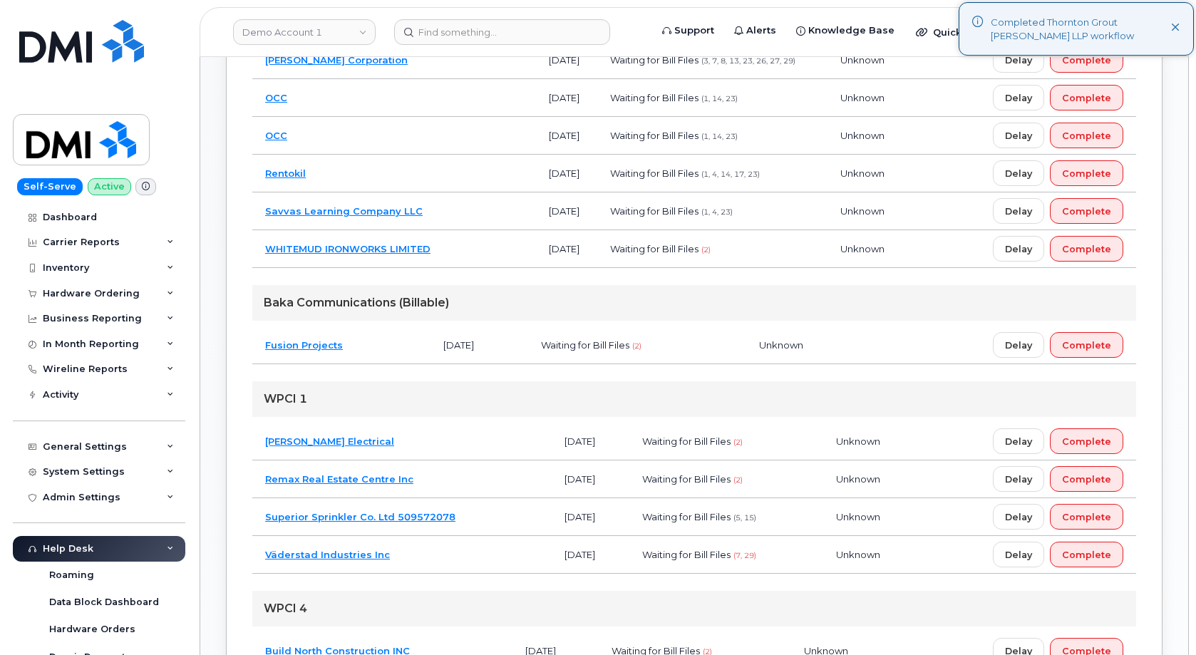
scroll to position [718, 0]
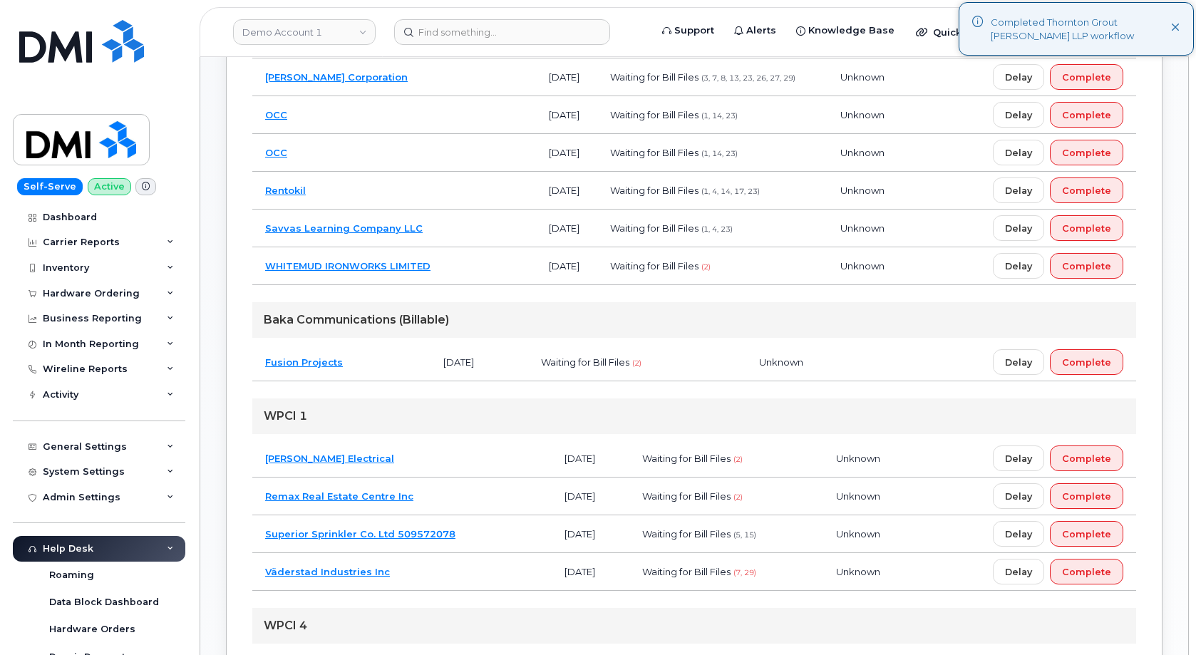
click at [396, 357] on td "Fusion Projects" at bounding box center [341, 362] width 178 height 38
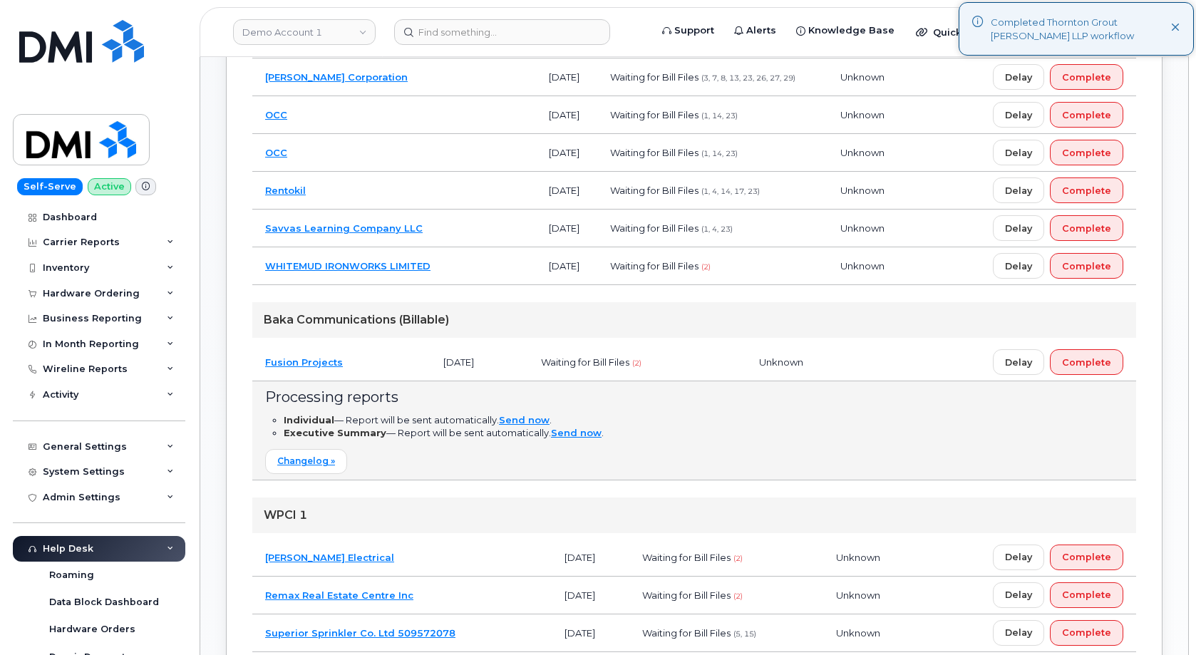
click at [394, 363] on td "Fusion Projects" at bounding box center [341, 362] width 178 height 38
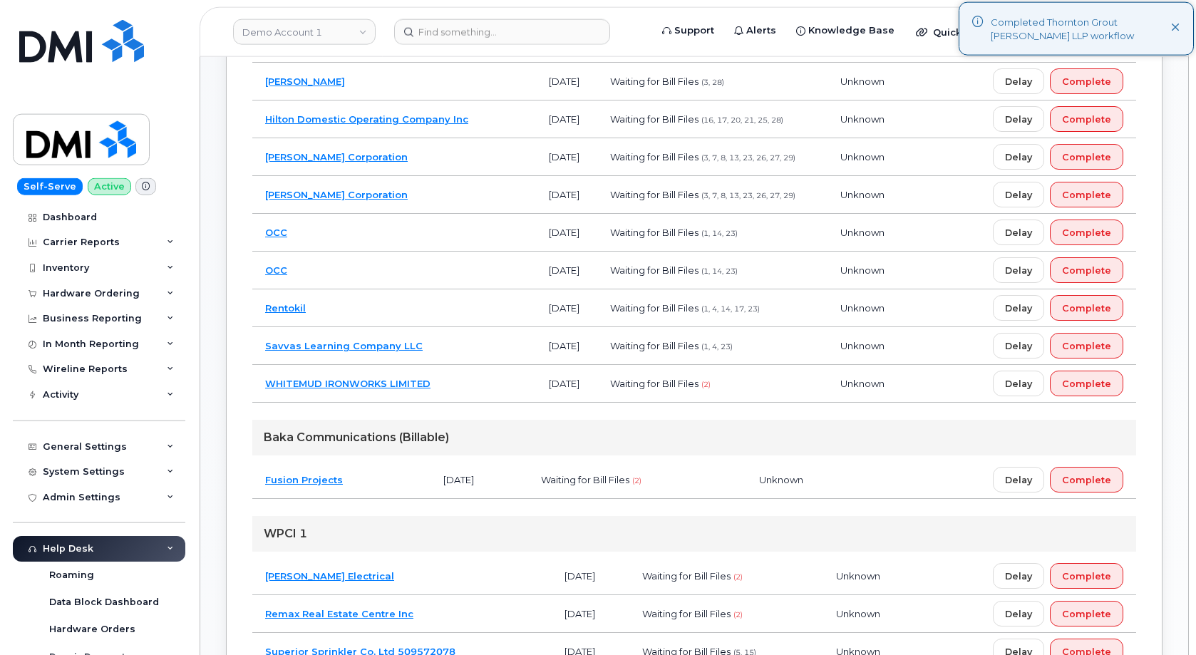
scroll to position [500, 0]
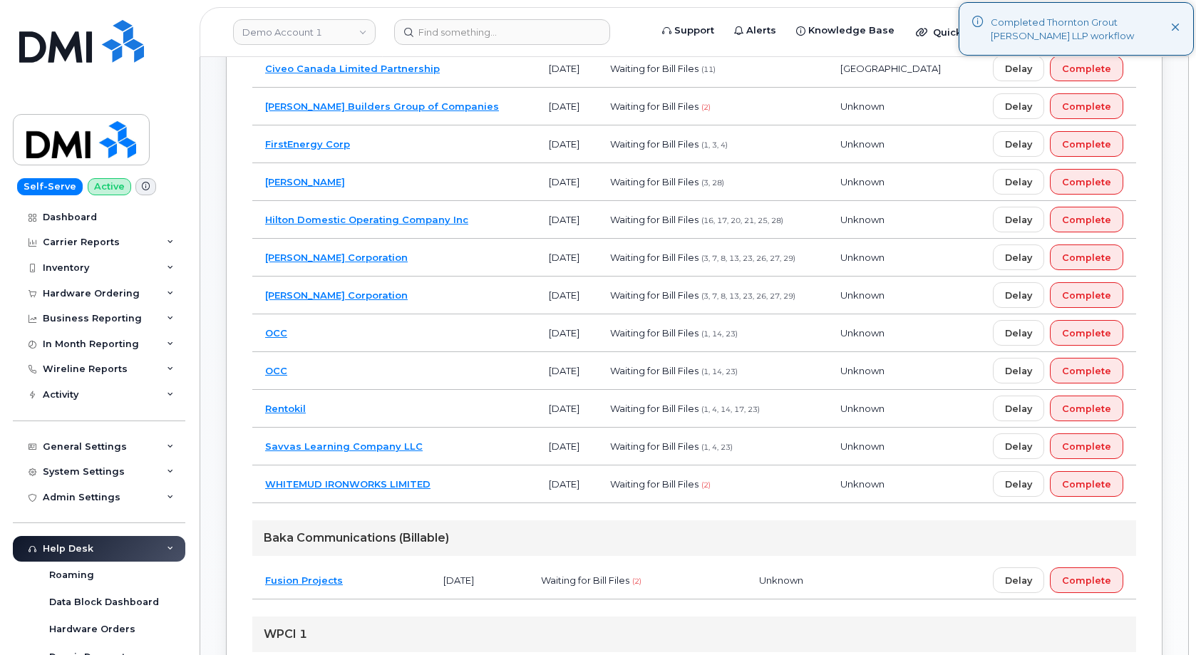
click at [466, 479] on td "WHITEMUD IRONWORKS LIMITED" at bounding box center [394, 484] width 284 height 38
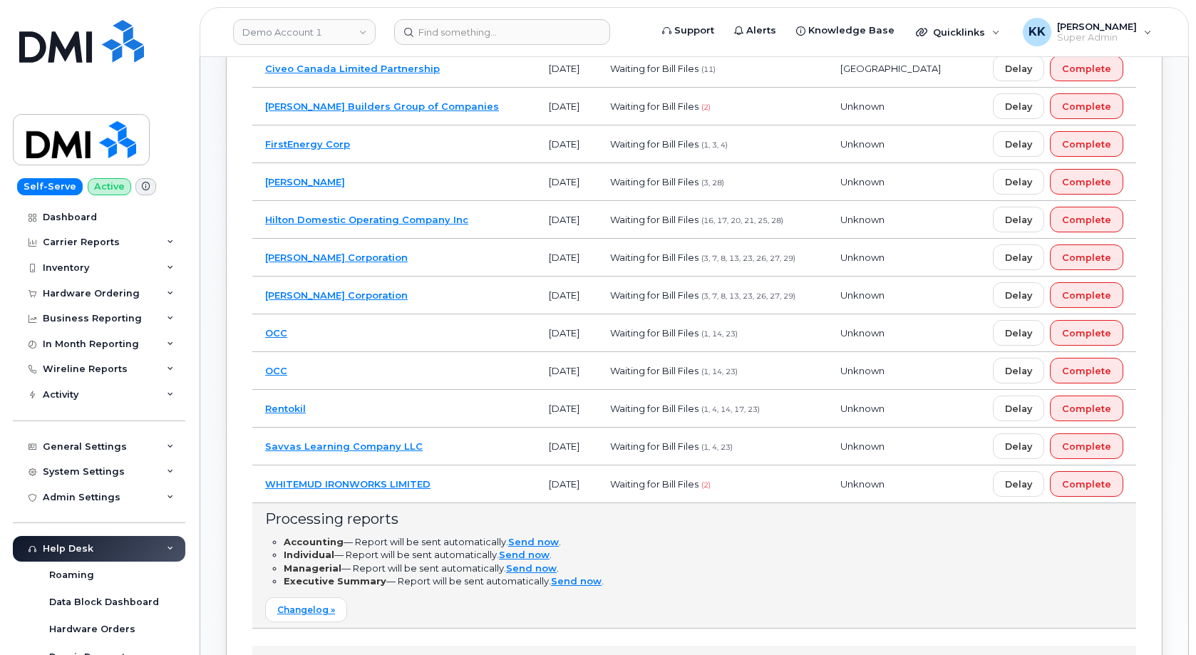
click at [466, 479] on td "WHITEMUD IRONWORKS LIMITED" at bounding box center [394, 484] width 284 height 38
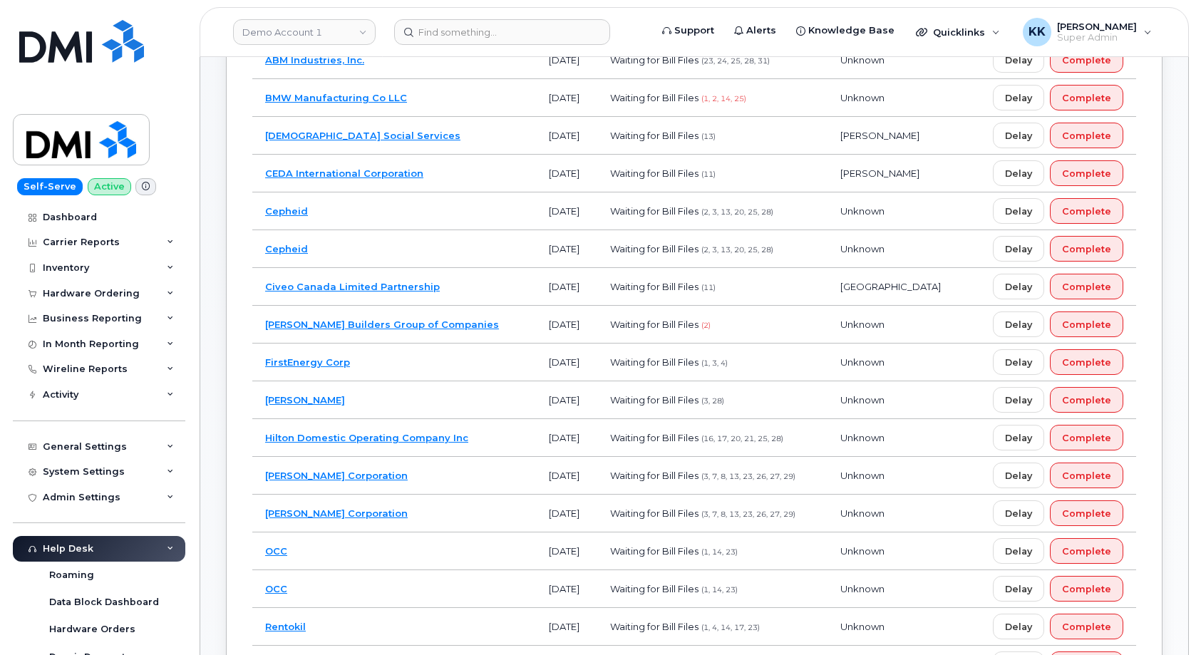
scroll to position [209, 0]
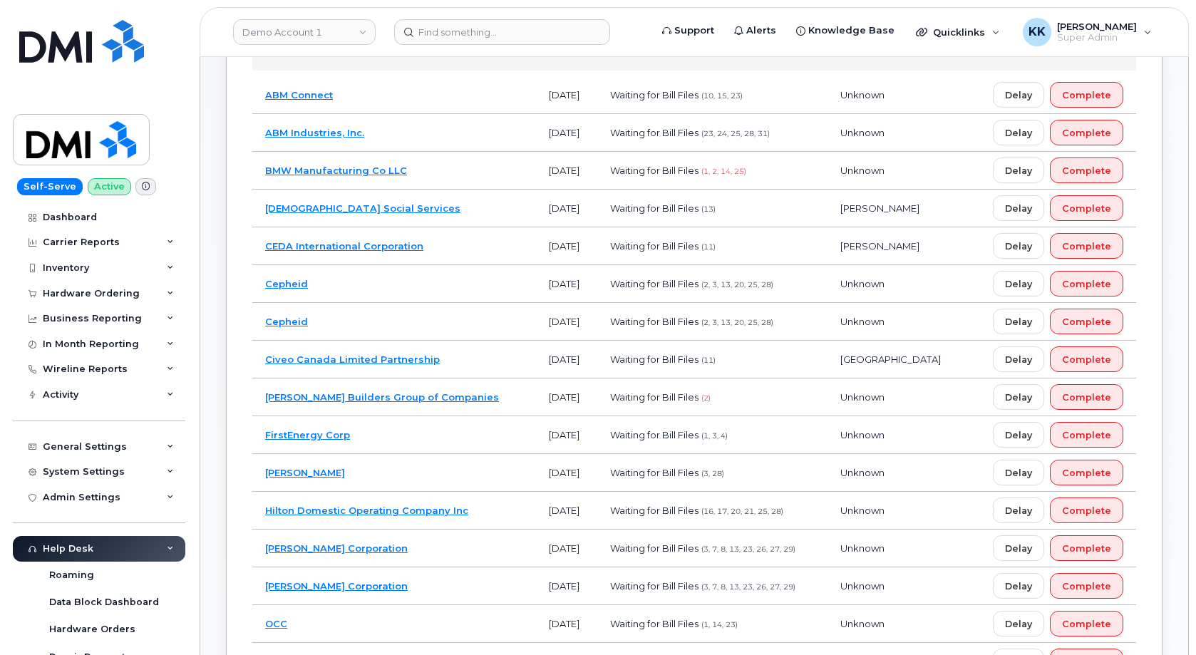
click at [483, 398] on td "Clark Builders Group of Companies" at bounding box center [394, 397] width 284 height 38
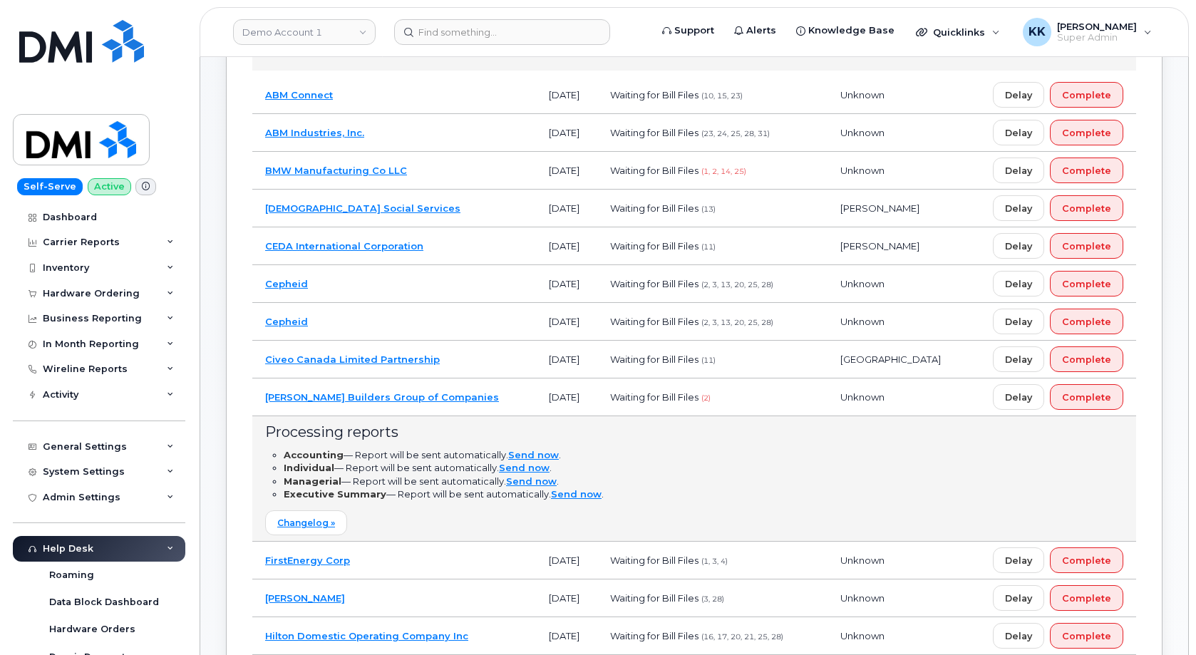
click at [483, 398] on td "Clark Builders Group of Companies" at bounding box center [394, 397] width 284 height 38
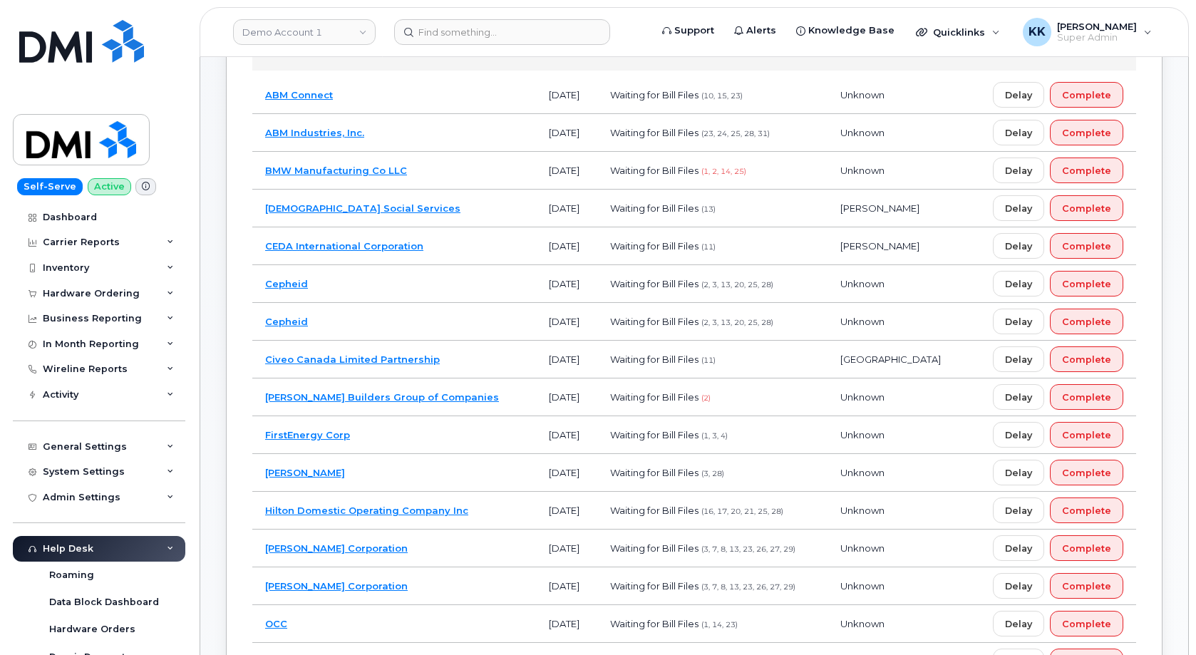
click at [472, 360] on td "Civeo Canada Limited Partnership" at bounding box center [394, 360] width 284 height 38
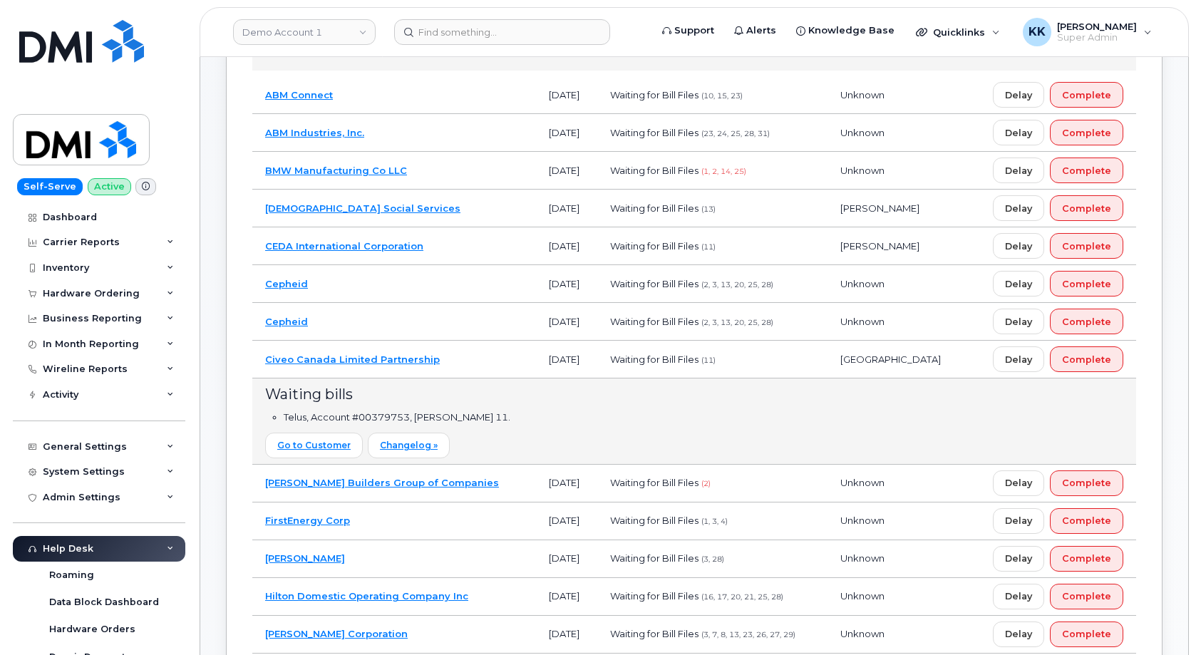
click at [472, 360] on td "Civeo Canada Limited Partnership" at bounding box center [394, 360] width 284 height 38
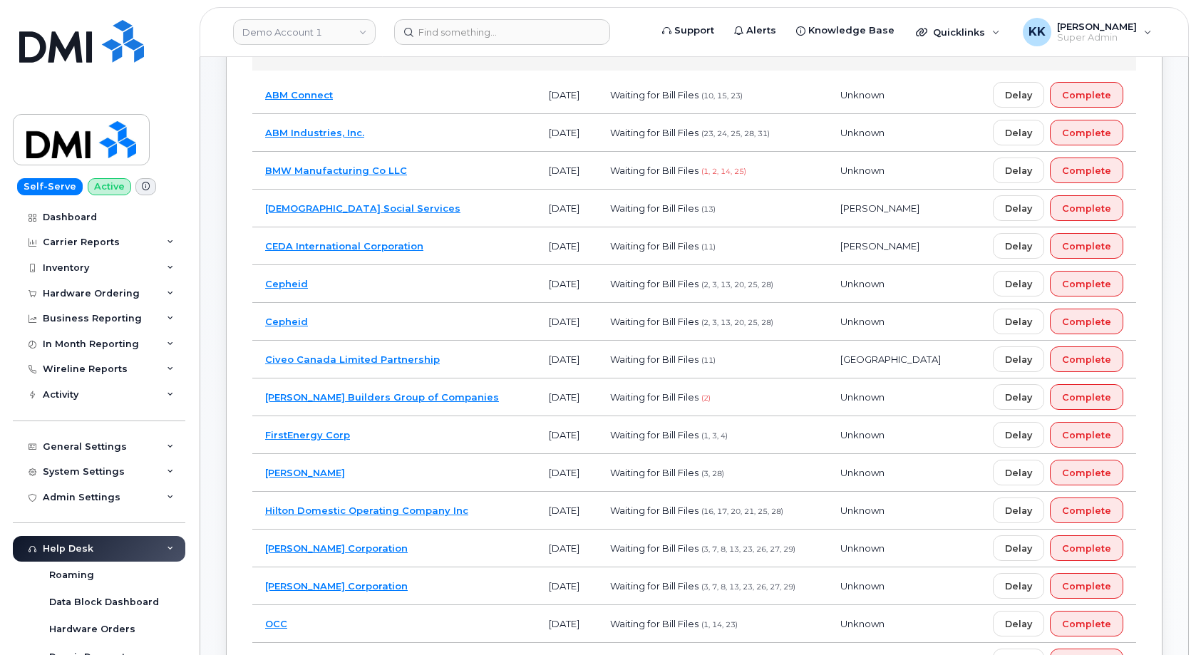
click at [448, 242] on td "CEDA International Corporation" at bounding box center [394, 246] width 284 height 38
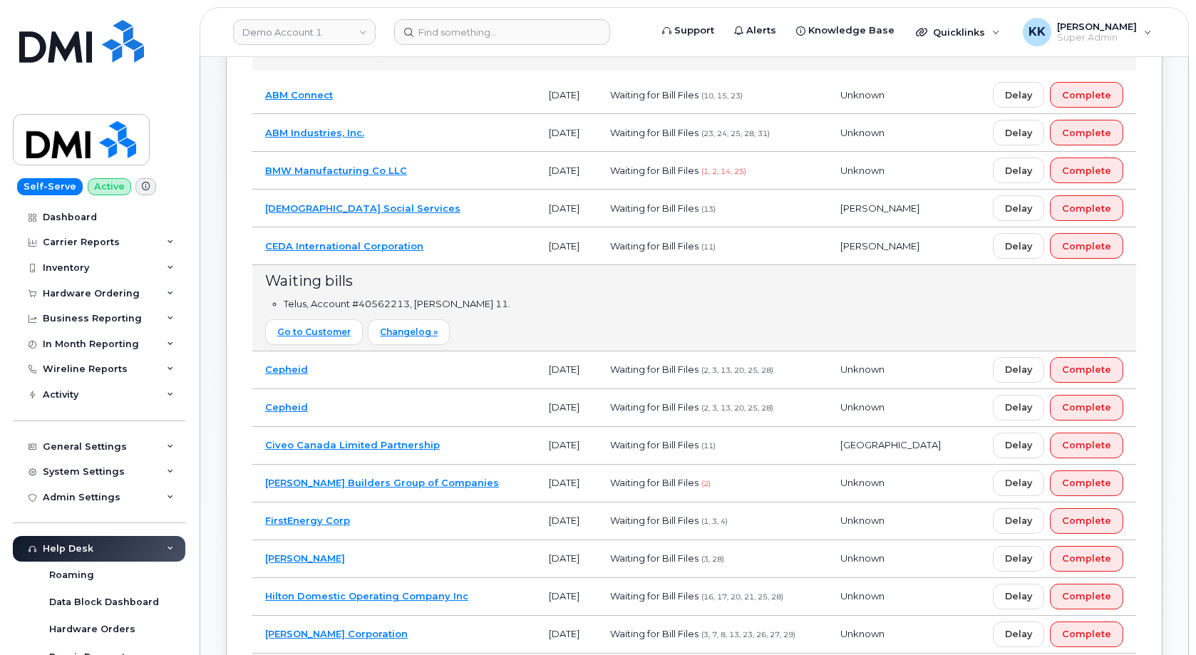
click at [448, 242] on td "CEDA International Corporation" at bounding box center [394, 246] width 284 height 38
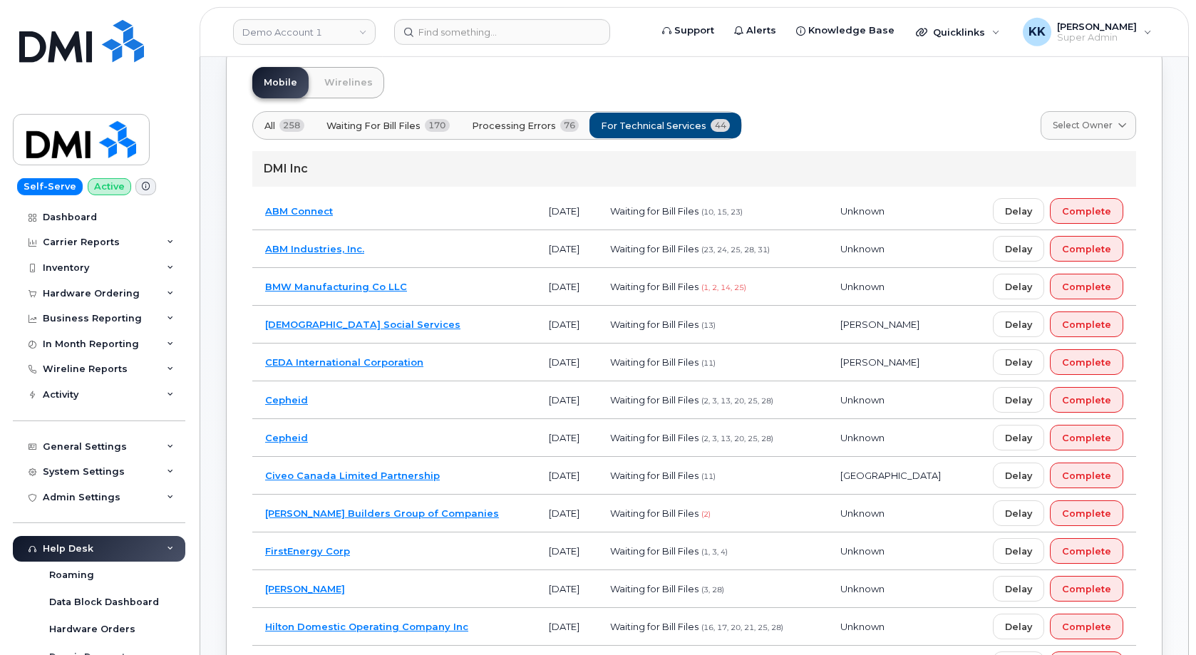
scroll to position [63, 0]
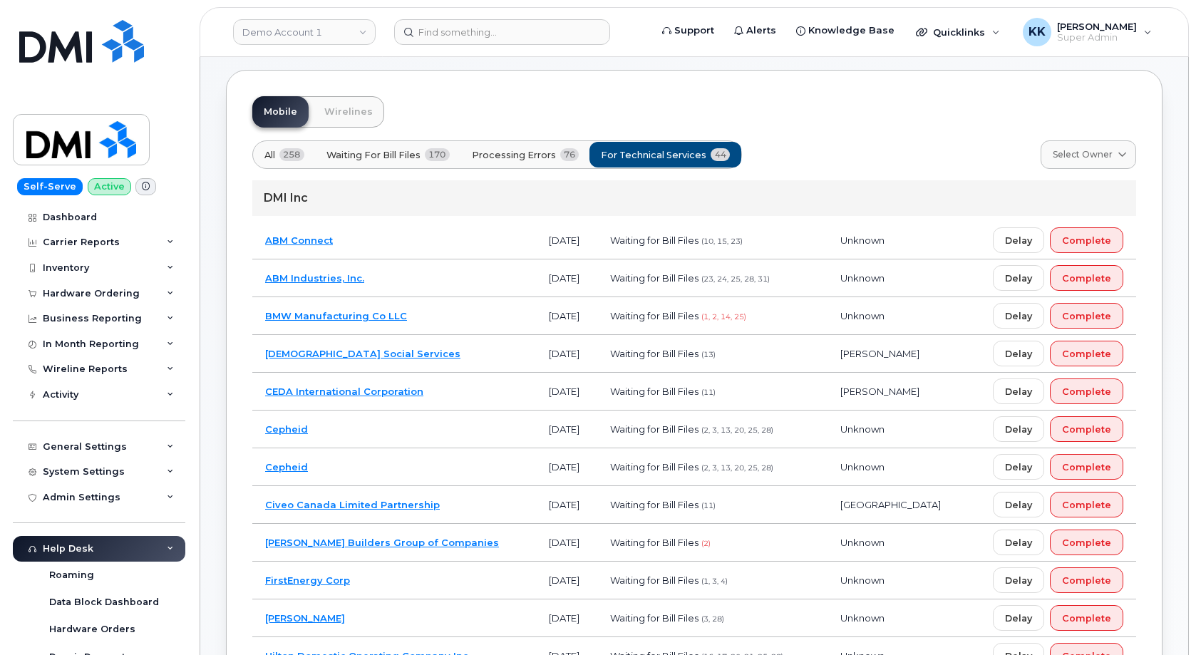
click at [420, 353] on td "Catholic Social Services" at bounding box center [394, 354] width 284 height 38
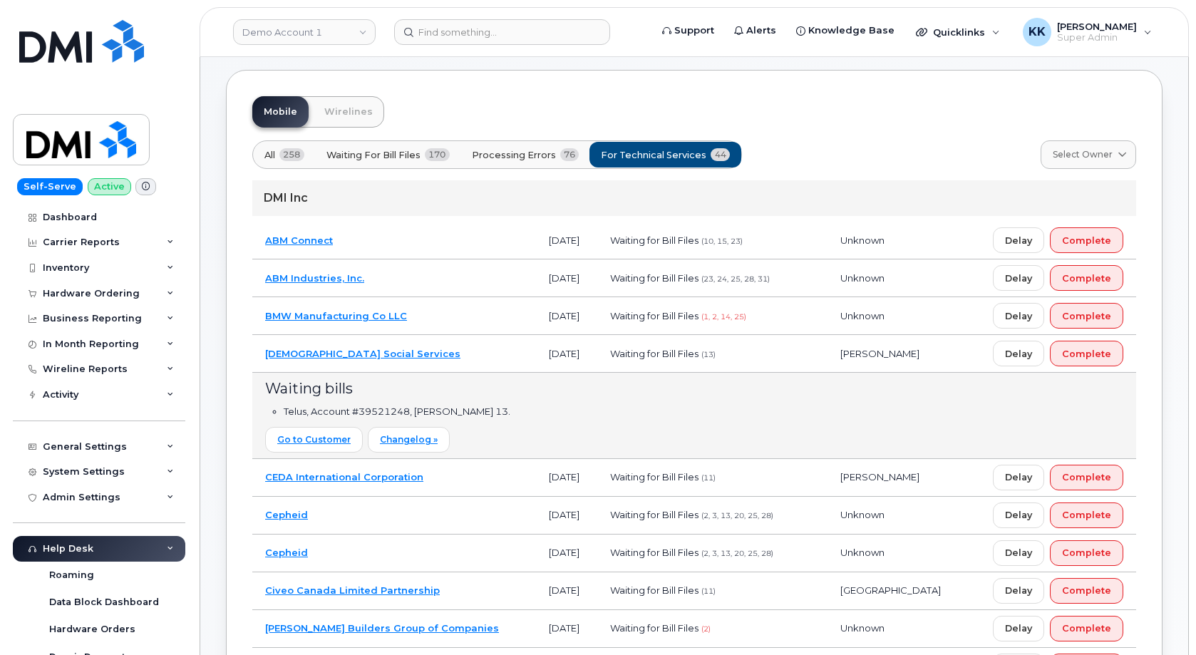
click at [420, 353] on td "Catholic Social Services" at bounding box center [394, 354] width 284 height 38
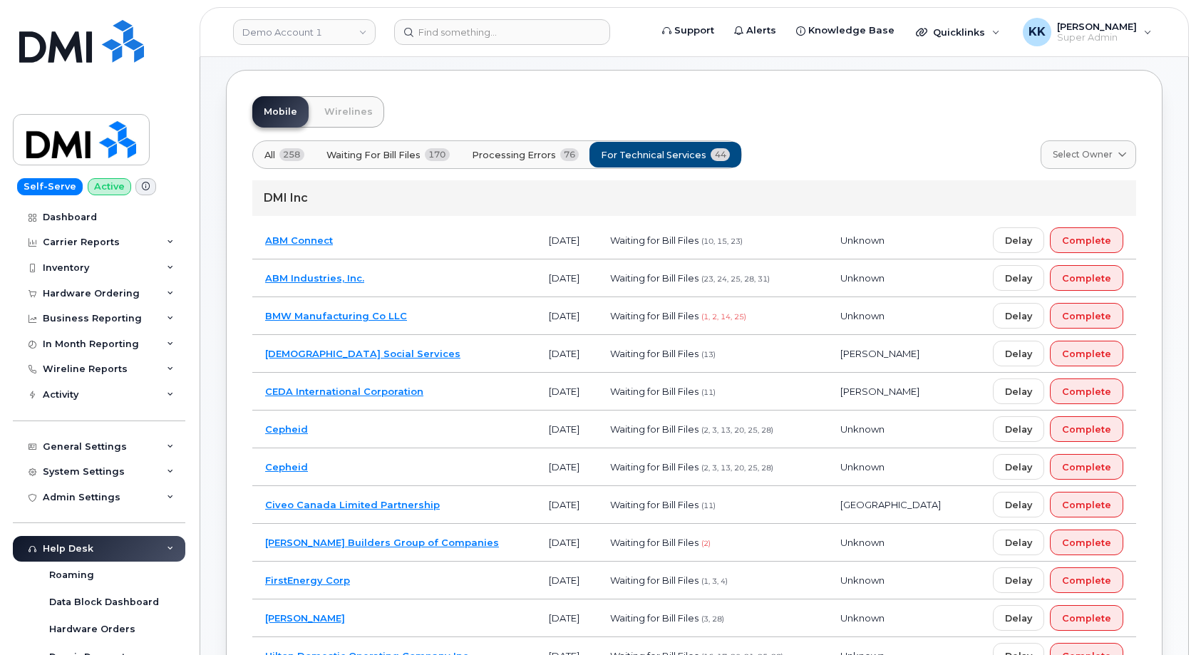
click at [413, 282] on td "ABM Industries, Inc." at bounding box center [394, 278] width 284 height 38
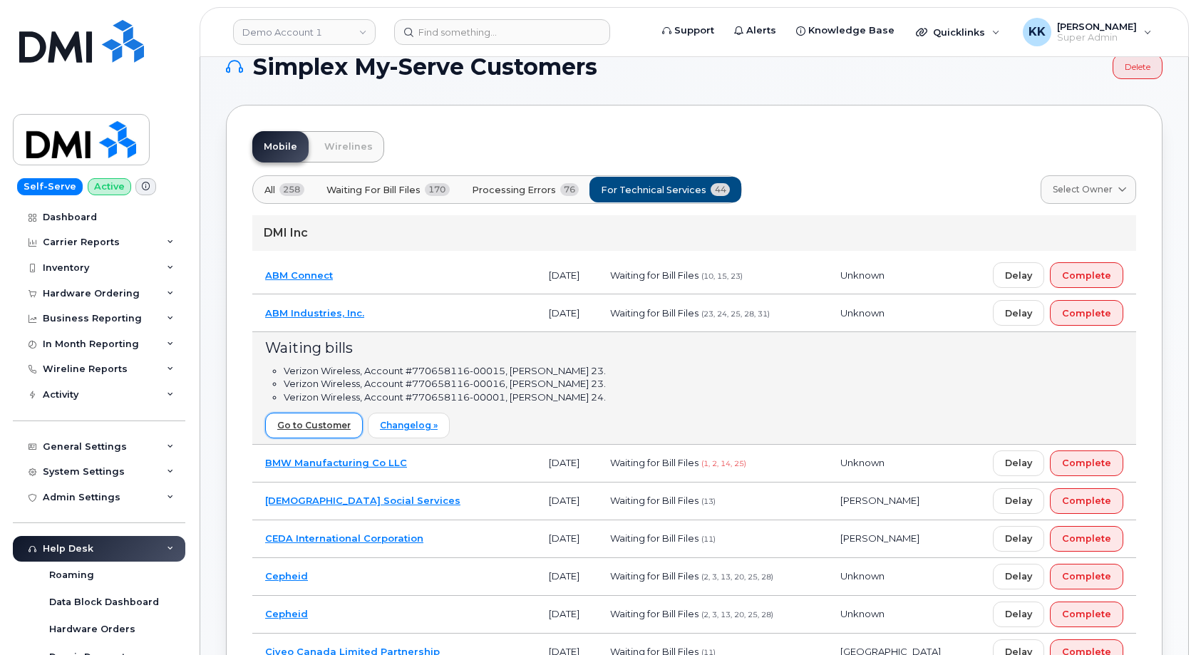
scroll to position [0, 0]
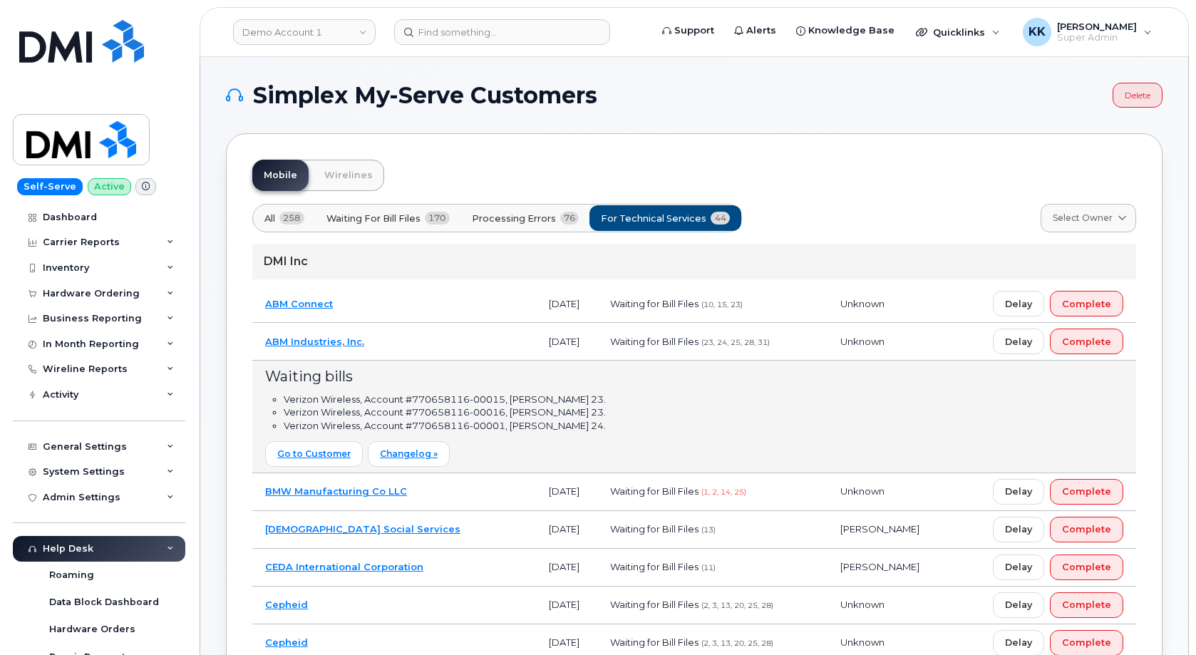
click at [467, 337] on td "ABM Industries, Inc." at bounding box center [394, 342] width 284 height 38
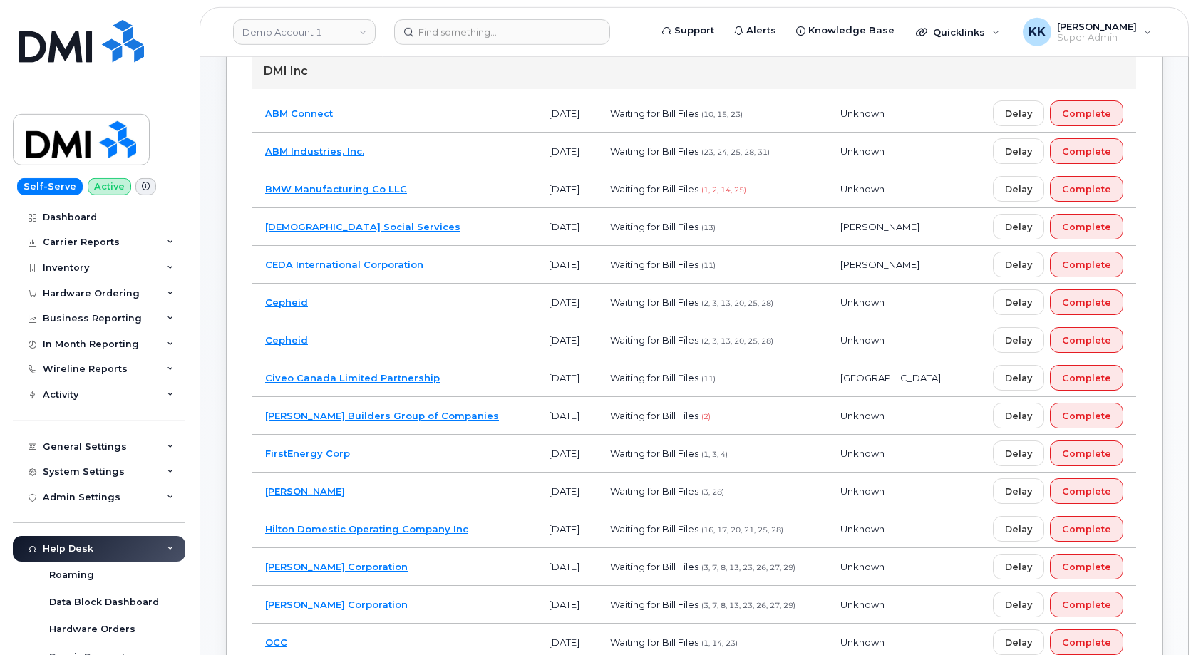
scroll to position [291, 0]
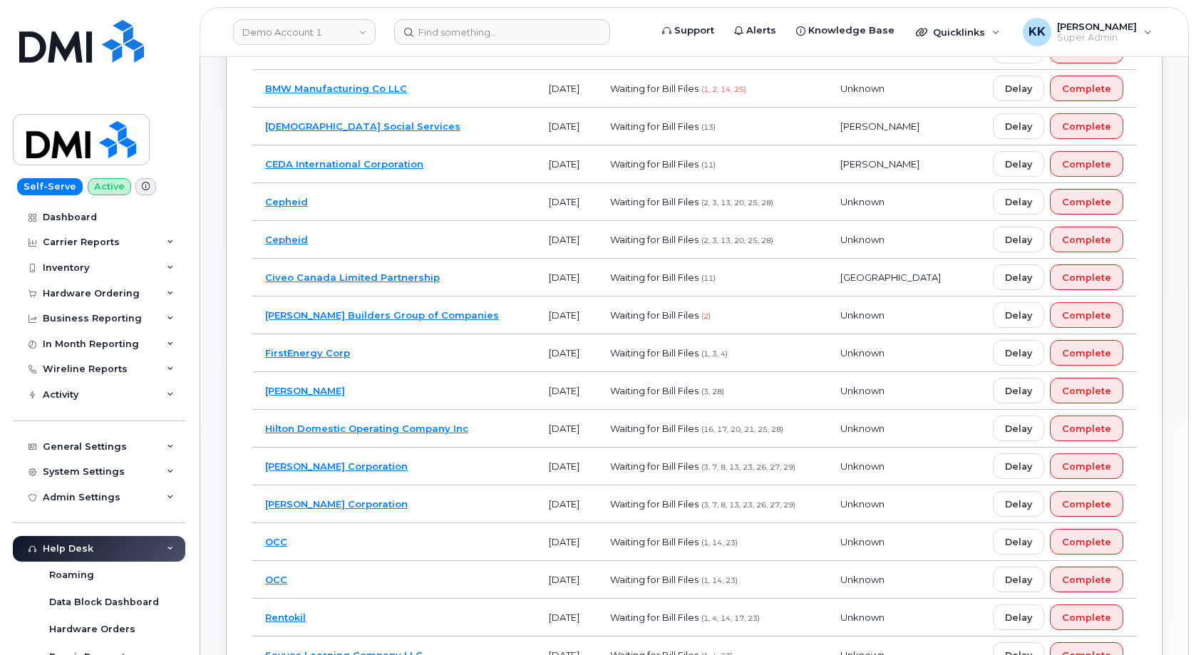
click at [442, 356] on td "FirstEnergy Corp" at bounding box center [394, 353] width 284 height 38
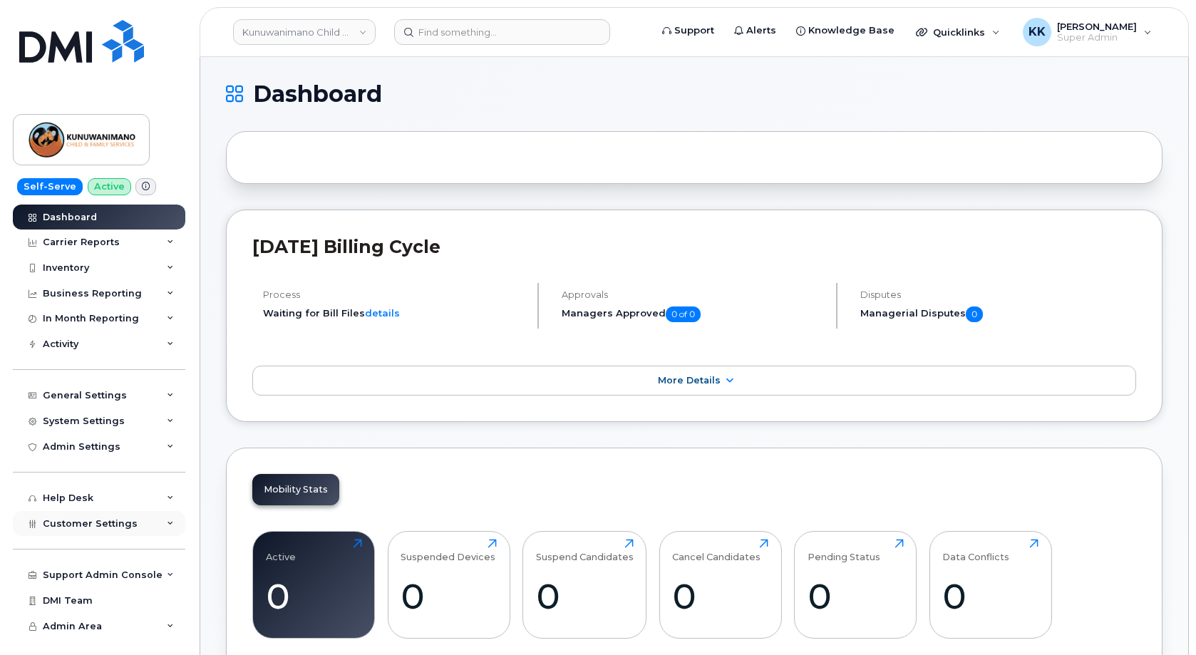
click at [105, 527] on span "Customer Settings" at bounding box center [90, 523] width 95 height 11
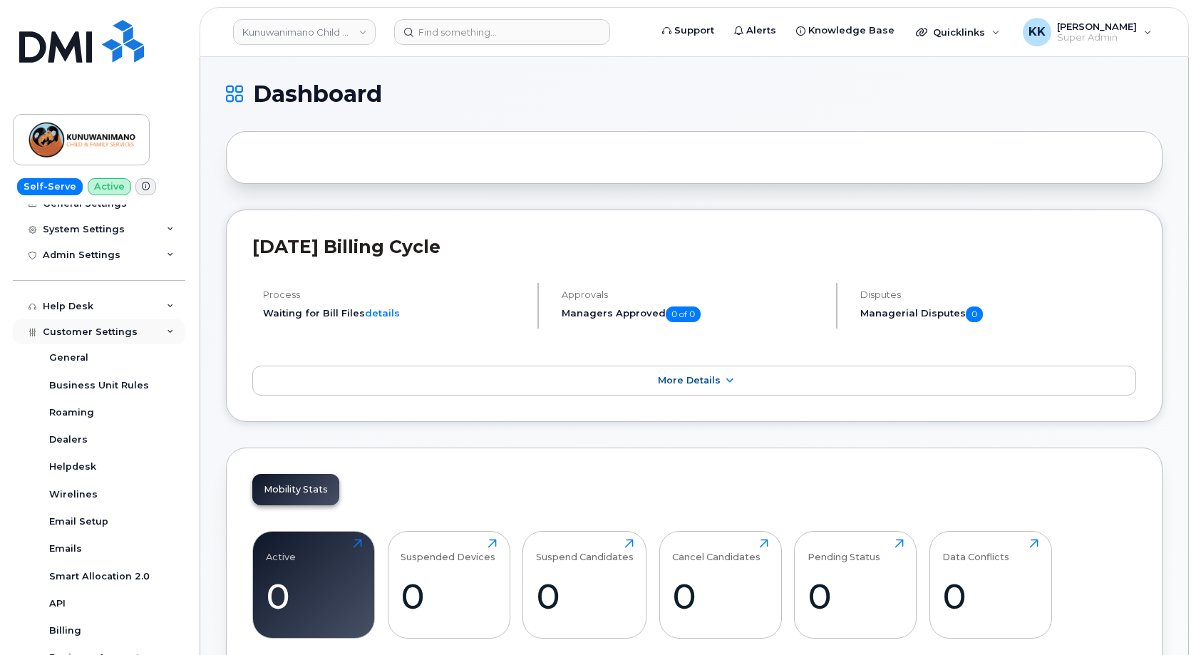
scroll to position [420, 0]
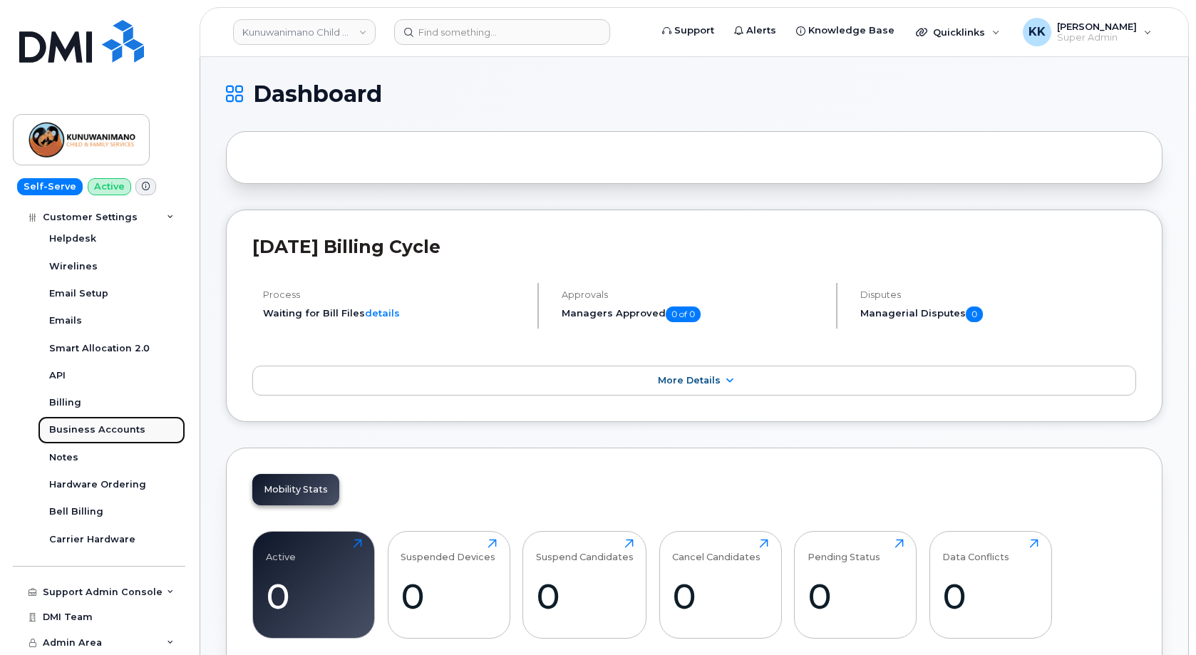
click at [109, 425] on div "Business Accounts" at bounding box center [97, 429] width 96 height 13
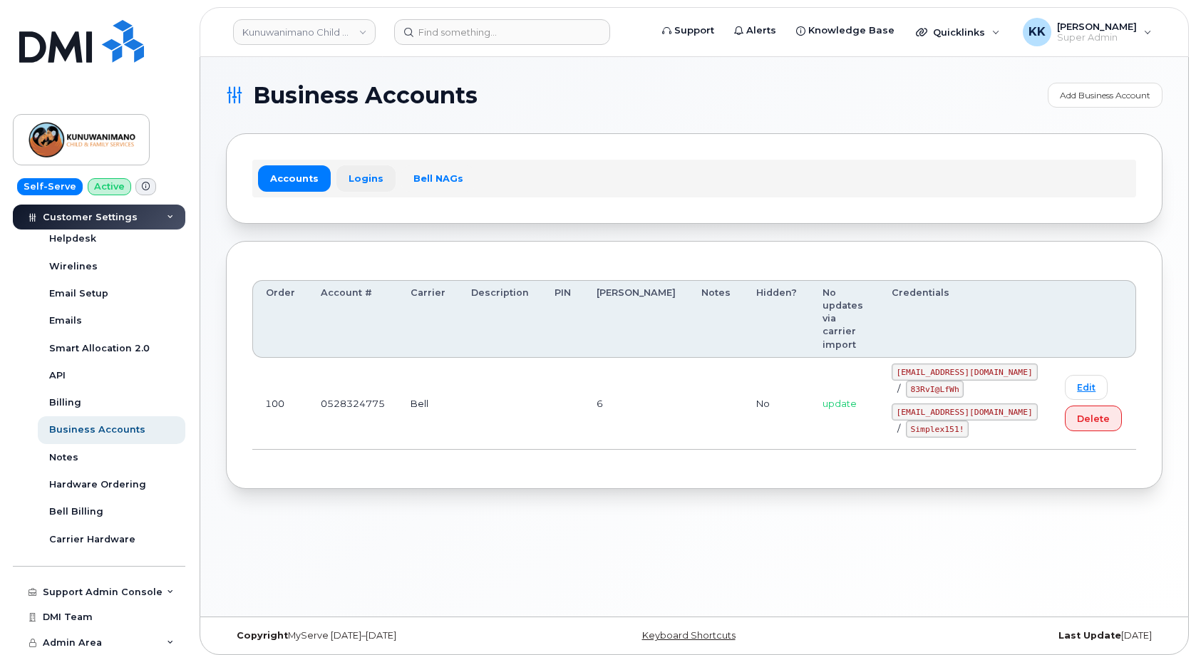
click at [356, 170] on link "Logins" at bounding box center [365, 178] width 59 height 26
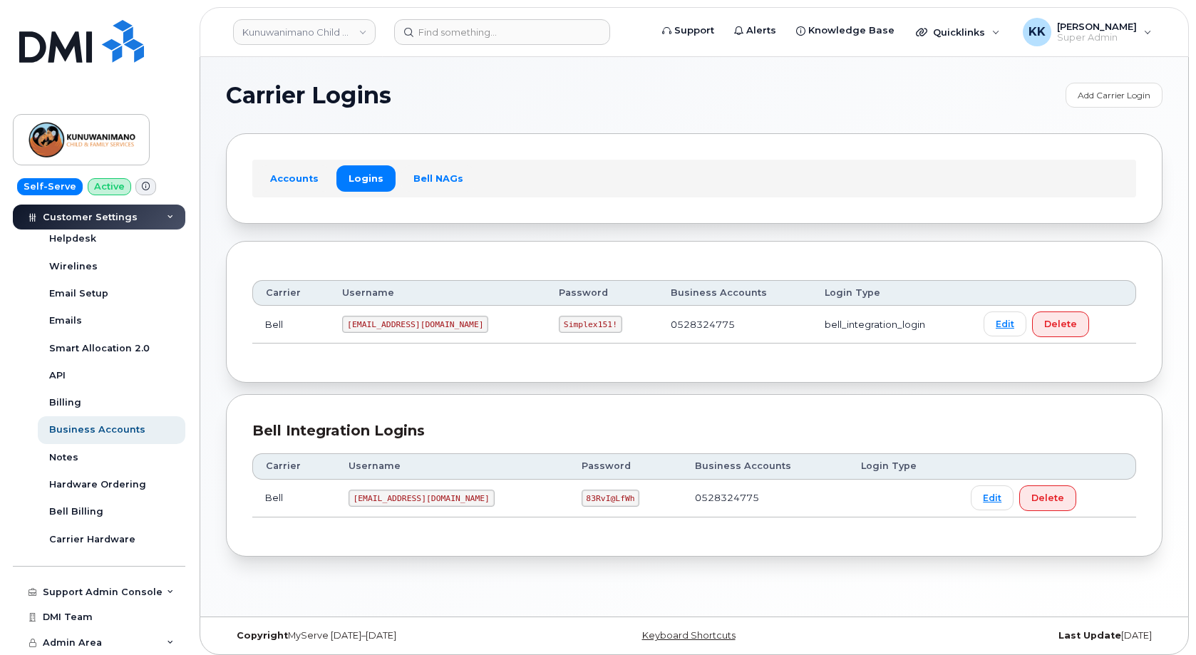
click at [398, 500] on code "kunuwani@myserve.ca" at bounding box center [421, 498] width 146 height 17
click at [581, 497] on code "83RvI@LfWh" at bounding box center [610, 498] width 58 height 17
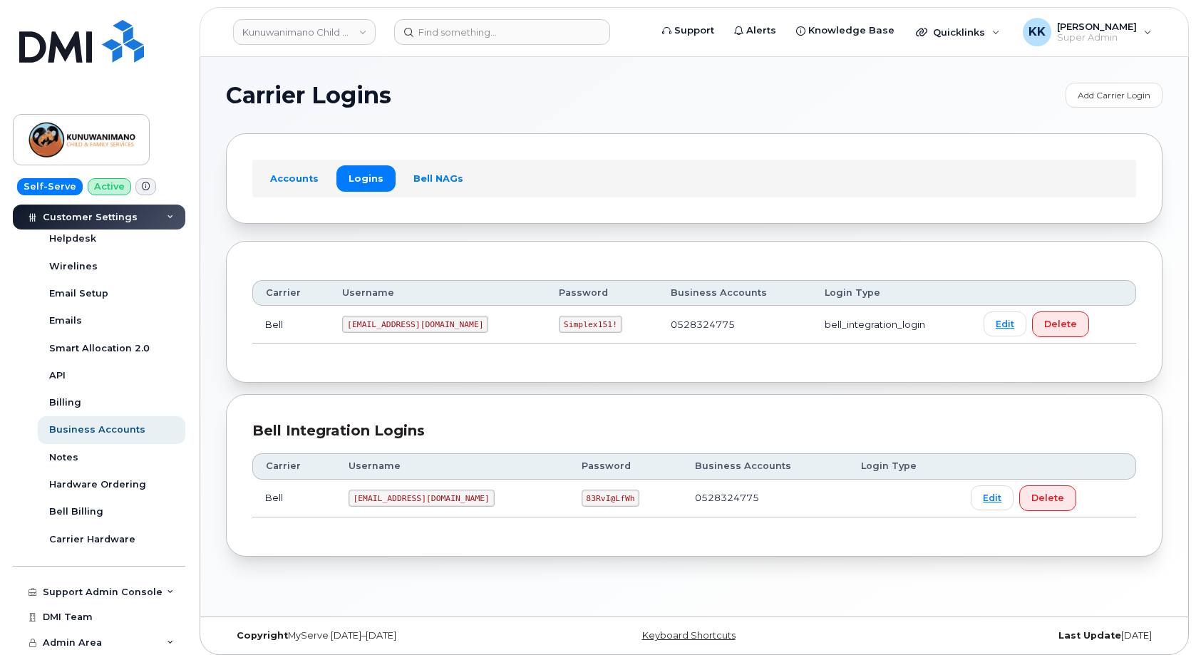
click at [581, 497] on code "83RvI@LfWh" at bounding box center [610, 498] width 58 height 17
click at [404, 324] on code "1Kunuwa@myserve.ca" at bounding box center [415, 324] width 146 height 17
click at [559, 321] on code "Simplex151!" at bounding box center [590, 324] width 63 height 17
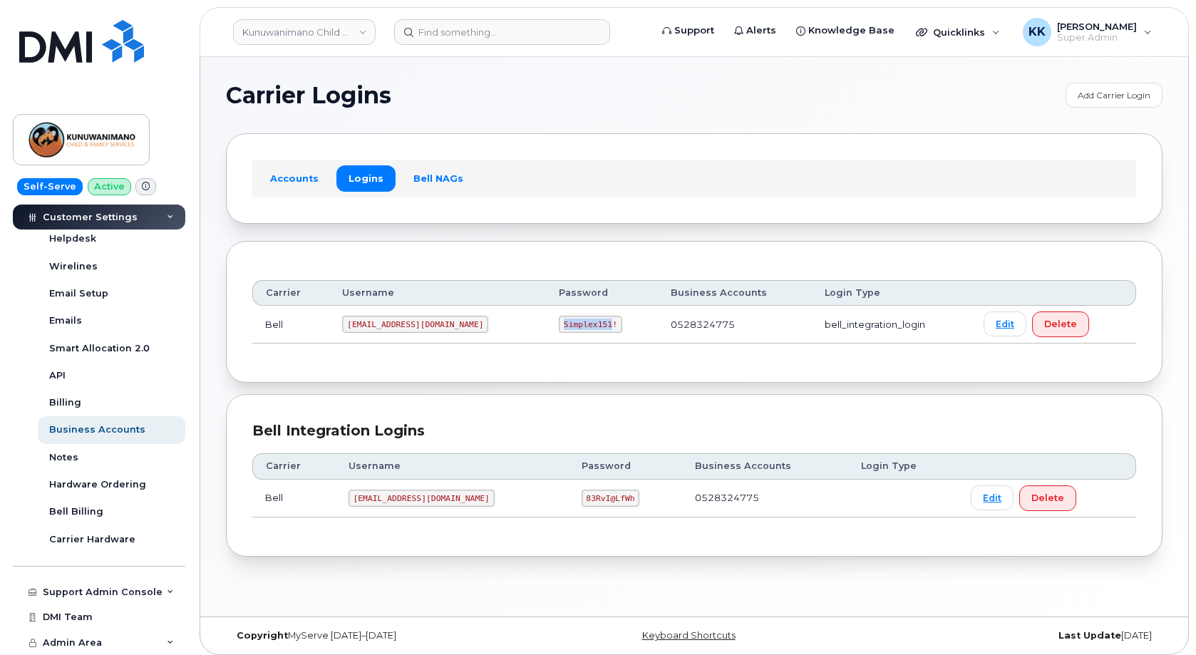
click at [559, 320] on code "Simplex151!" at bounding box center [590, 324] width 63 height 17
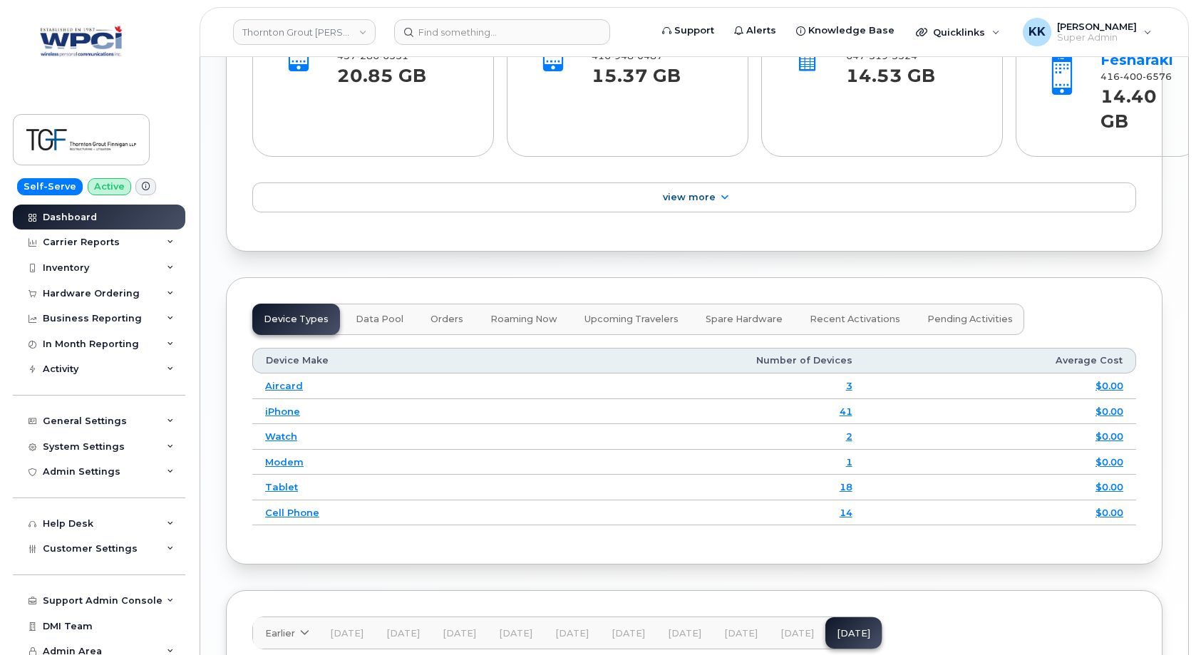
scroll to position [1826, 0]
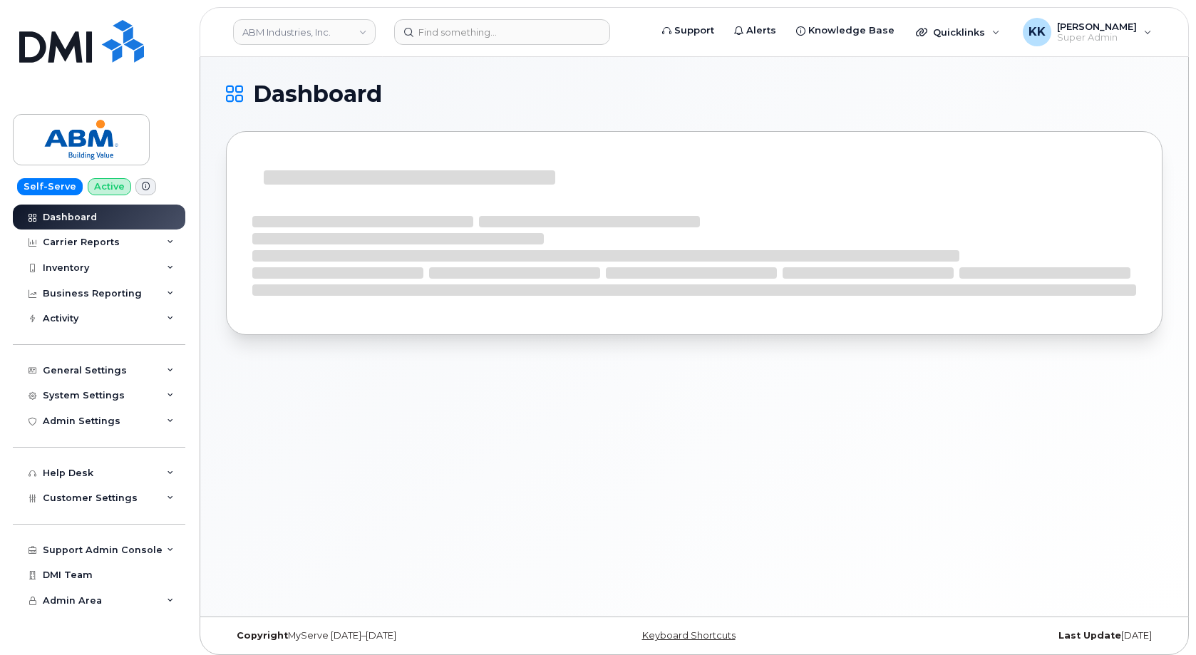
scroll to position [7, 0]
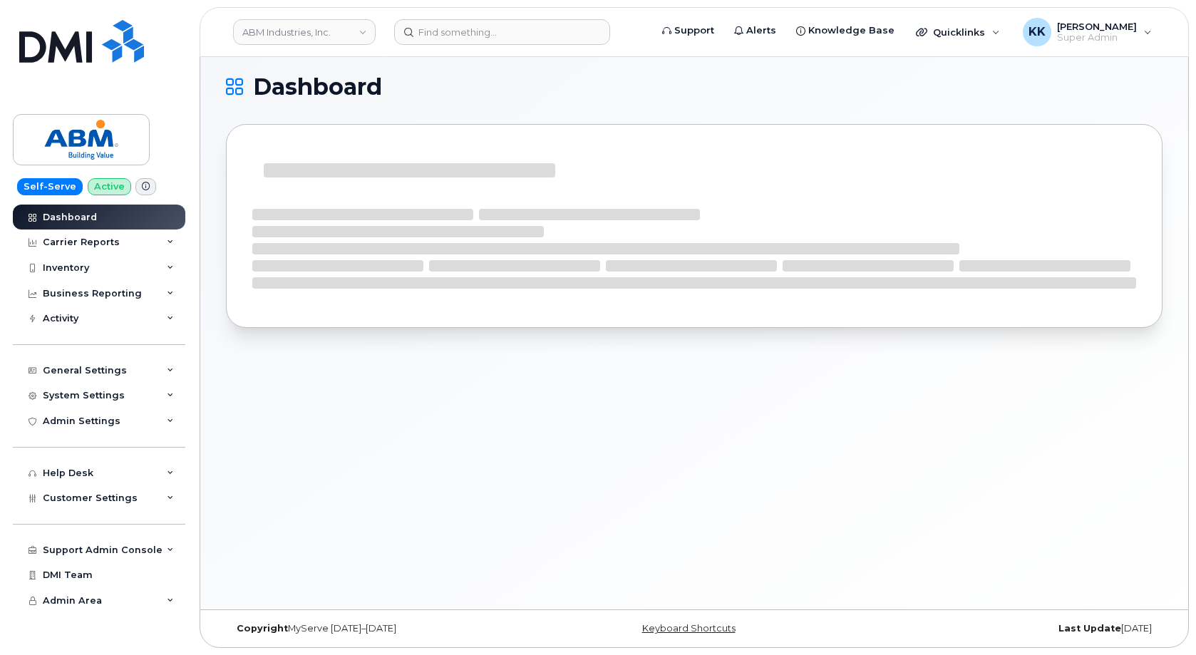
click at [243, 479] on div "Dashboard" at bounding box center [694, 329] width 988 height 559
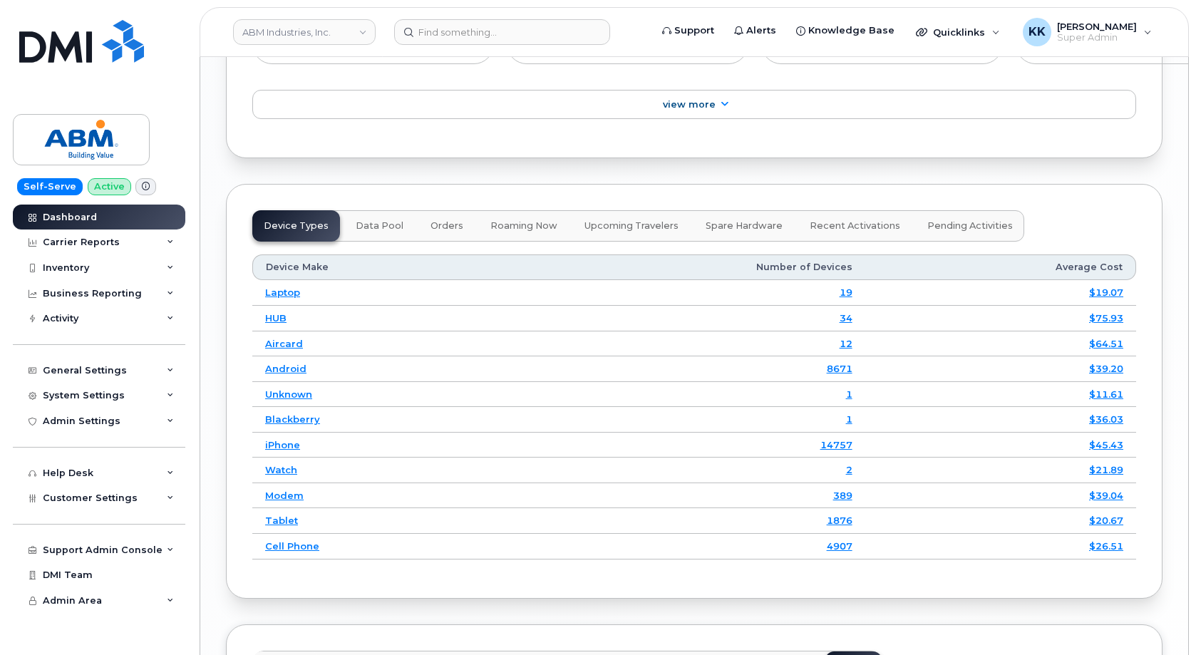
scroll to position [2123, 0]
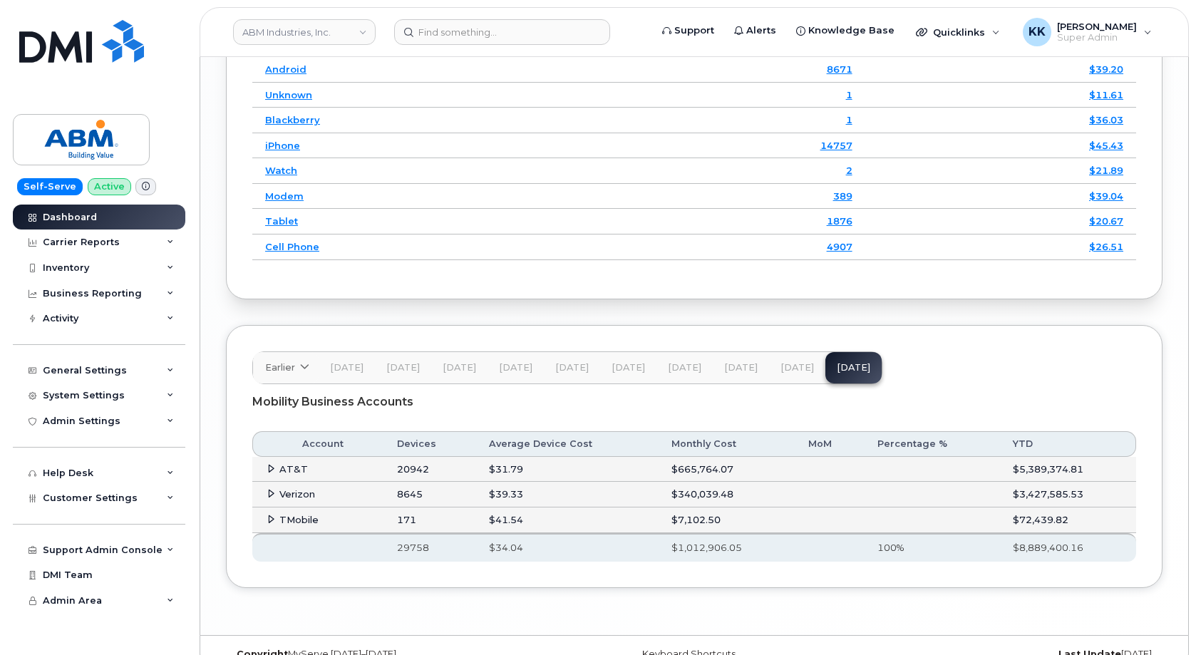
click at [267, 462] on span at bounding box center [270, 467] width 11 height 11
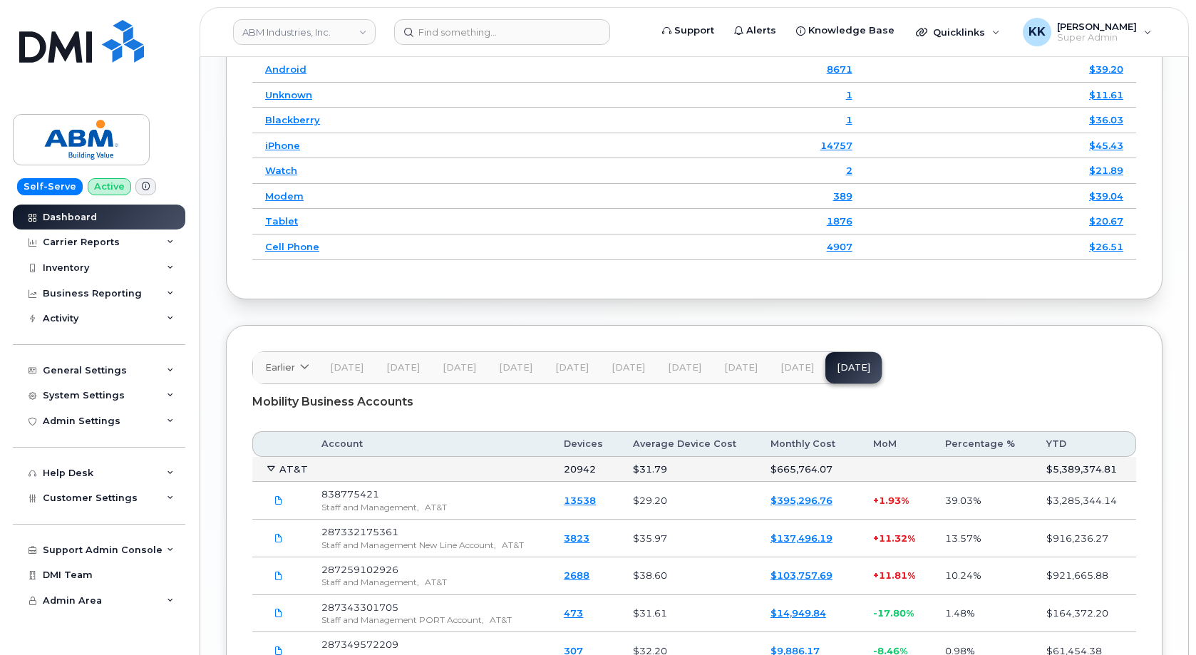
click at [816, 495] on link "$395,296.76" at bounding box center [801, 500] width 62 height 11
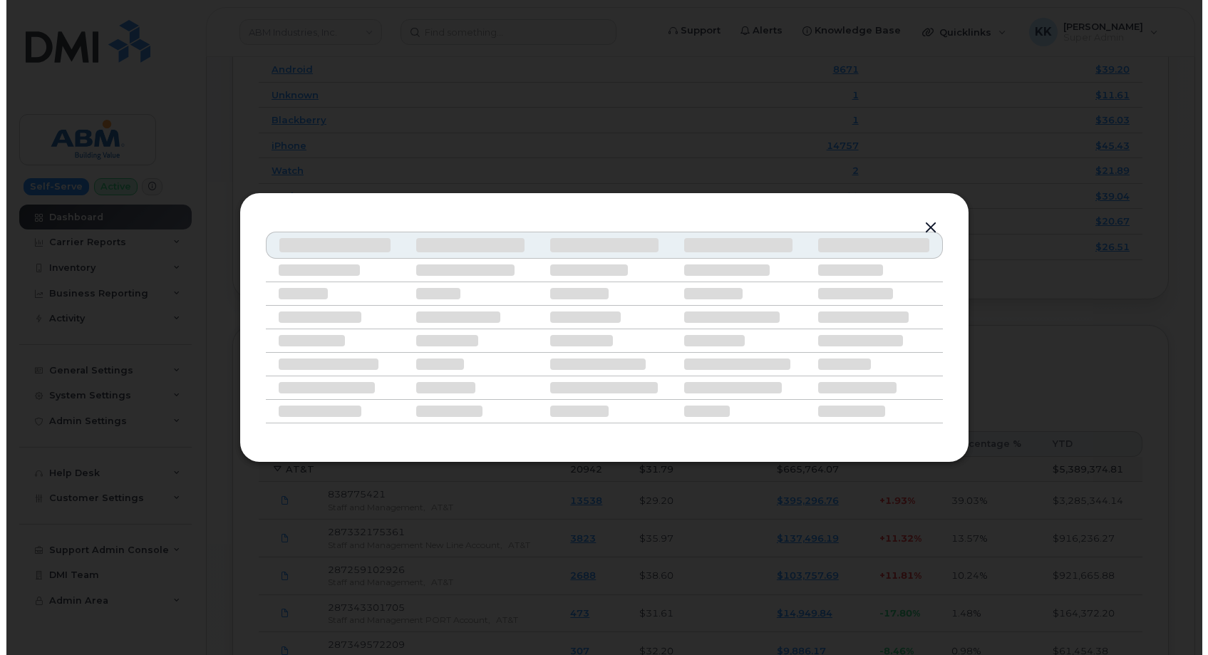
scroll to position [2004, 0]
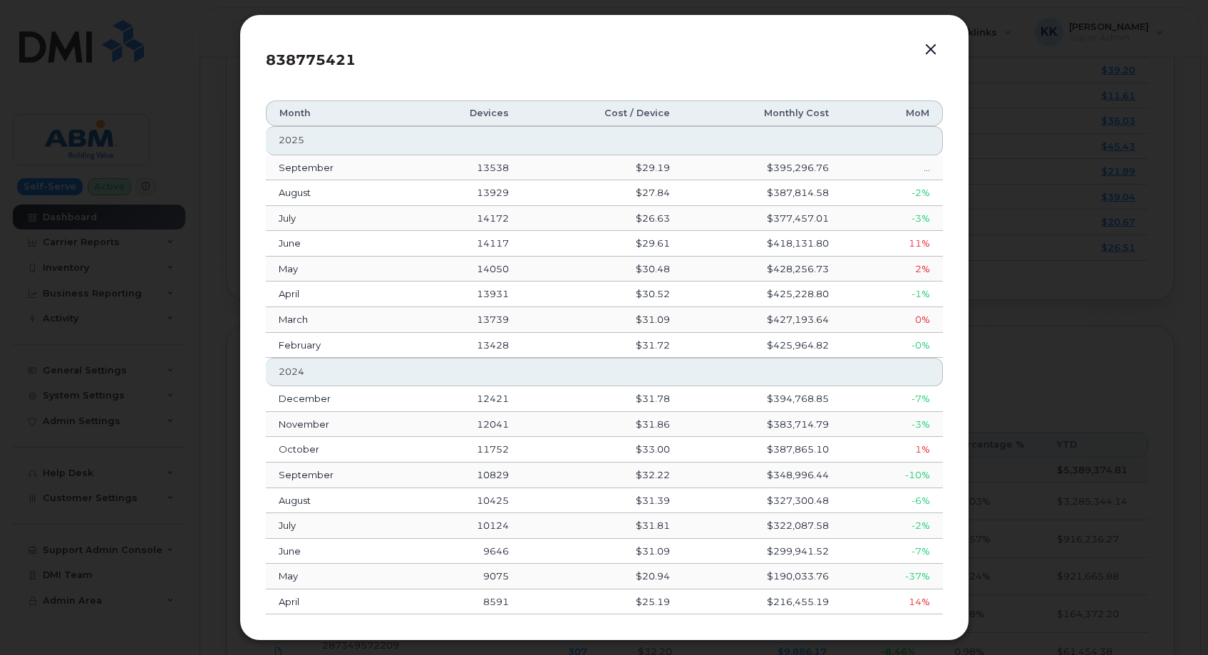
click at [926, 51] on button "button" at bounding box center [930, 50] width 21 height 20
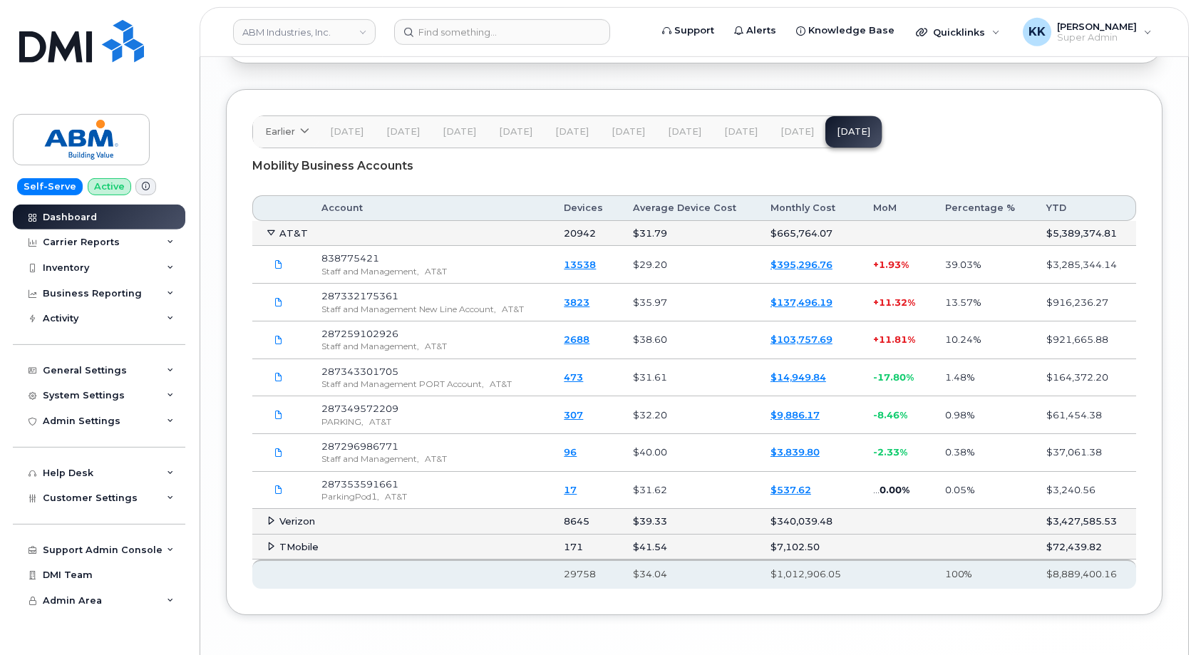
scroll to position [2386, 0]
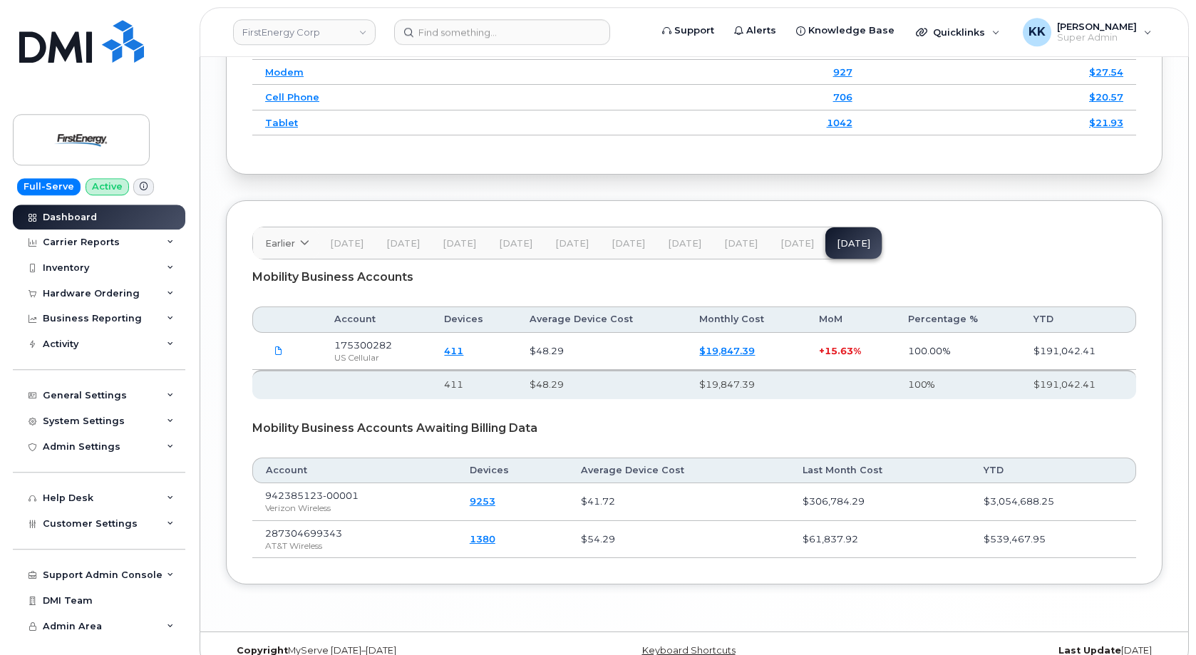
scroll to position [2083, 0]
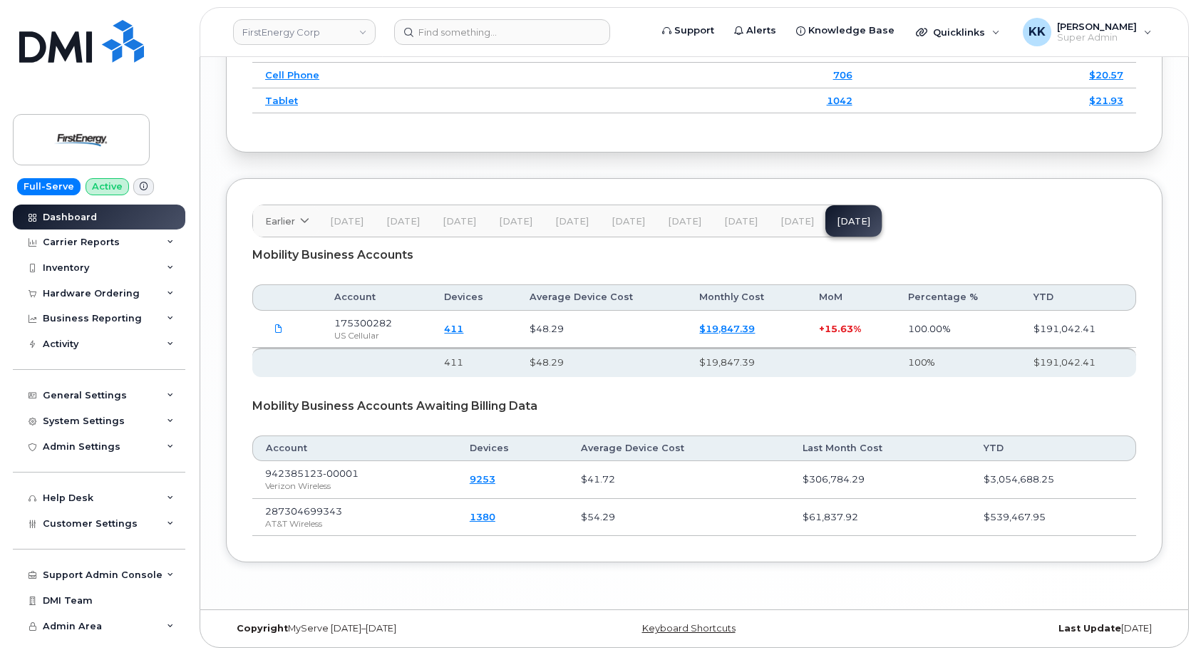
click at [601, 277] on div "Mobility Business Accounts Account Devices Average Device Cost Monthly Cost MoM…" at bounding box center [694, 386] width 884 height 299
click at [602, 276] on div "Mobility Business Accounts Account Devices Average Device Cost Monthly Cost MoM…" at bounding box center [694, 386] width 884 height 299
click at [274, 329] on span at bounding box center [278, 328] width 13 height 13
